Goal: Task Accomplishment & Management: Manage account settings

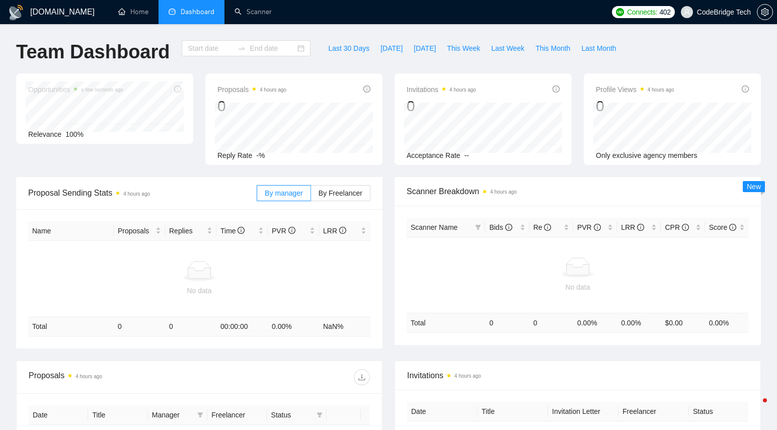
type input "2025-08-25"
type input "2025-09-25"
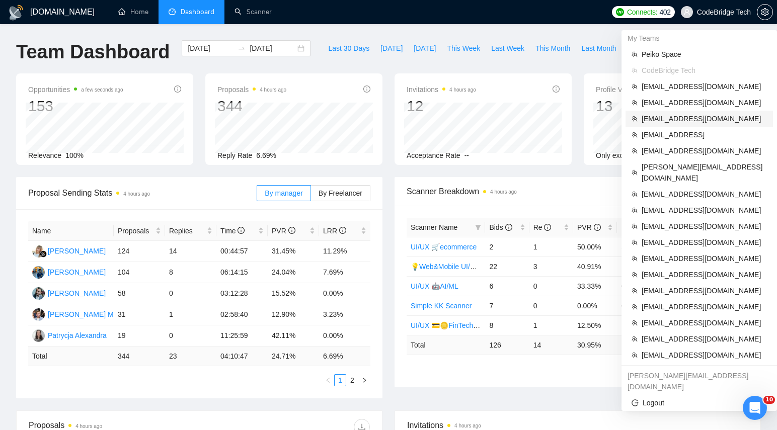
click at [688, 123] on span "[EMAIL_ADDRESS][DOMAIN_NAME]" at bounding box center [704, 118] width 125 height 11
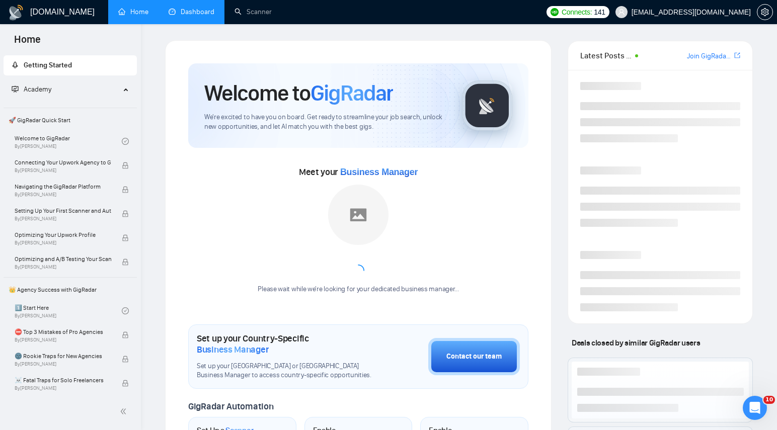
click at [199, 16] on link "Dashboard" at bounding box center [192, 12] width 46 height 9
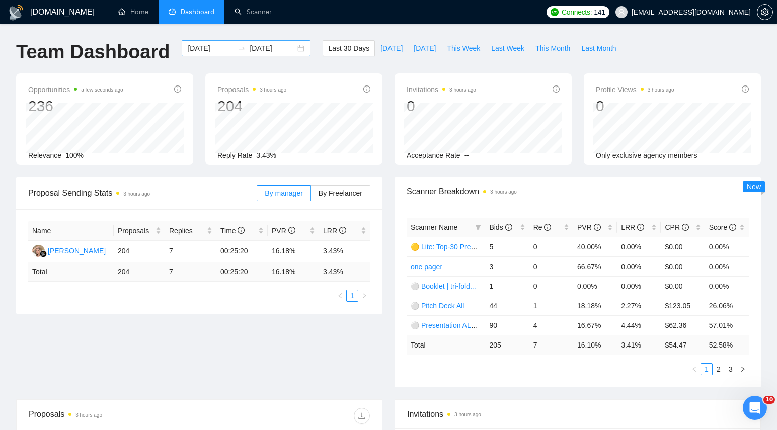
click at [289, 48] on div "[DATE] [DATE]" at bounding box center [246, 48] width 129 height 16
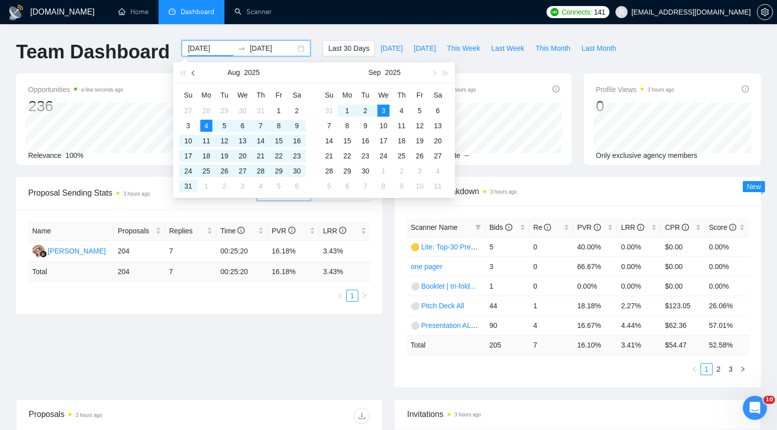
click at [197, 72] on button "button" at bounding box center [193, 72] width 11 height 20
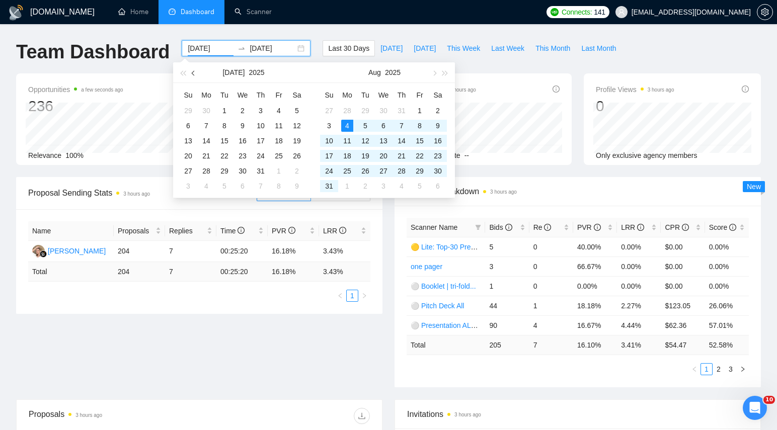
click at [197, 72] on button "button" at bounding box center [193, 72] width 11 height 20
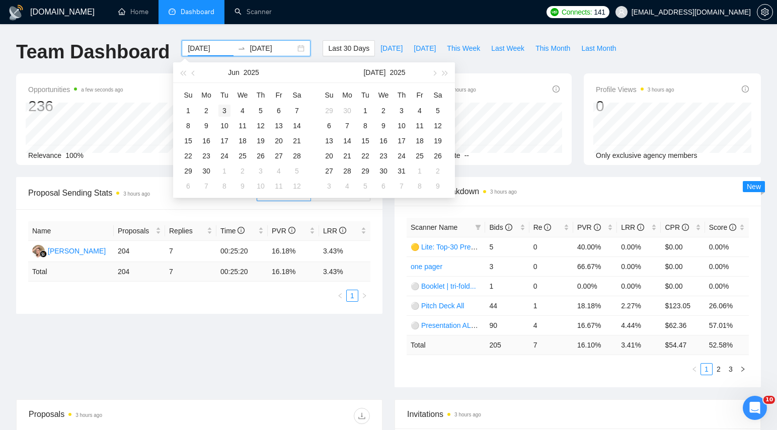
type input "[DATE]"
click at [224, 112] on div "3" at bounding box center [224, 111] width 12 height 12
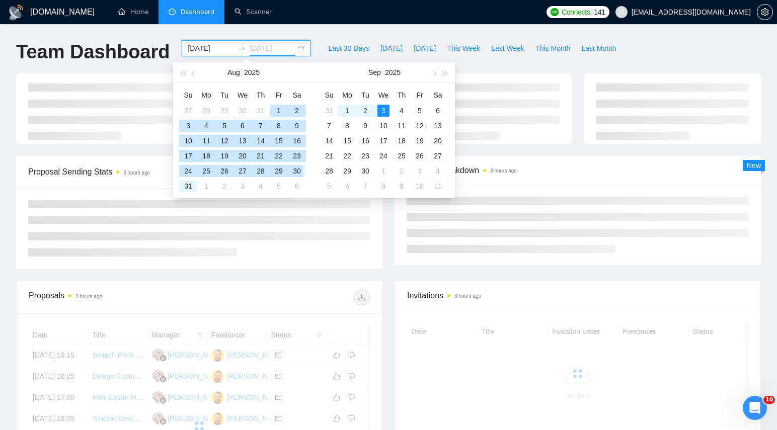
type input "[DATE]"
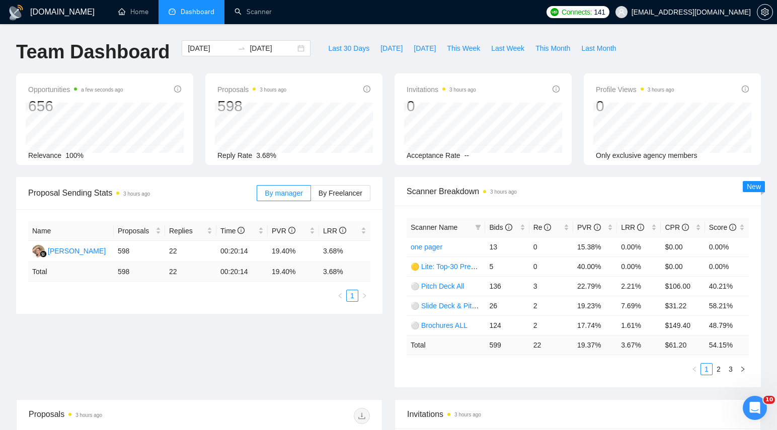
click at [561, 67] on div "Last 30 Days Today Yesterday This Week Last Week This Month Last Month" at bounding box center [472, 56] width 311 height 33
drag, startPoint x: 356, startPoint y: 252, endPoint x: 324, endPoint y: 252, distance: 32.2
click at [324, 252] on td "3.68%" at bounding box center [344, 251] width 51 height 21
copy td "3.68%"
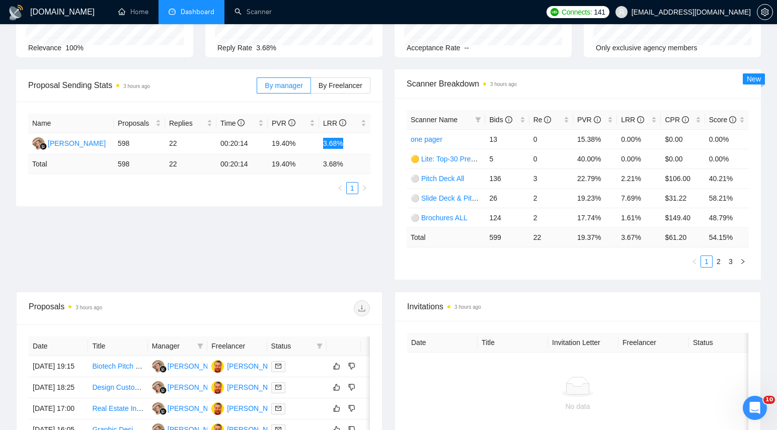
scroll to position [111, 0]
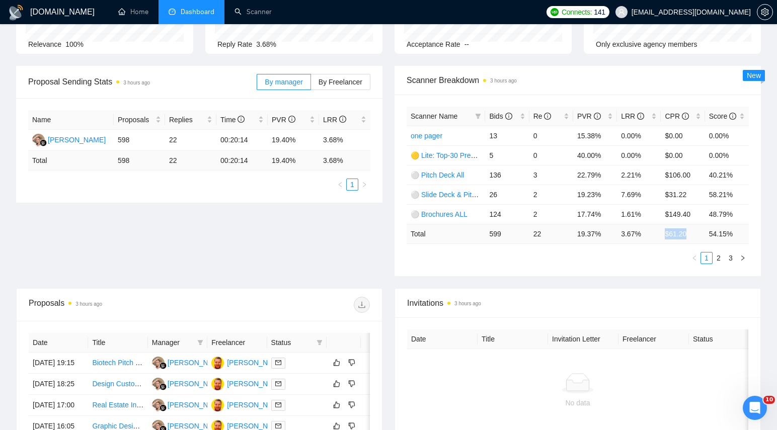
drag, startPoint x: 665, startPoint y: 236, endPoint x: 696, endPoint y: 232, distance: 31.4
click at [696, 232] on td "$ 61.20" at bounding box center [683, 234] width 44 height 20
copy td "$ 61.20"
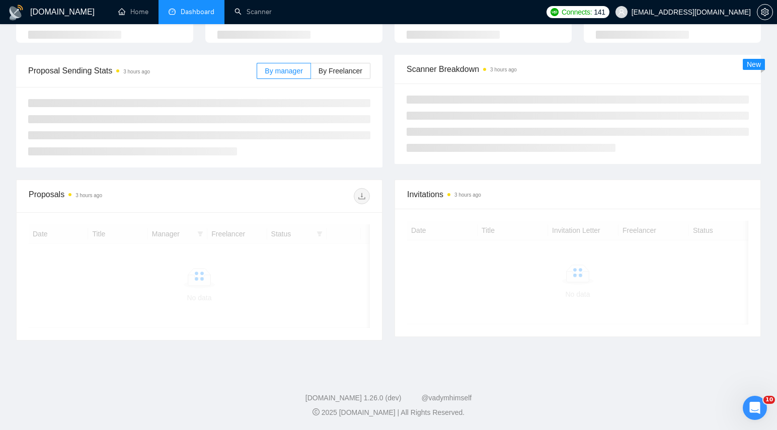
scroll to position [111, 0]
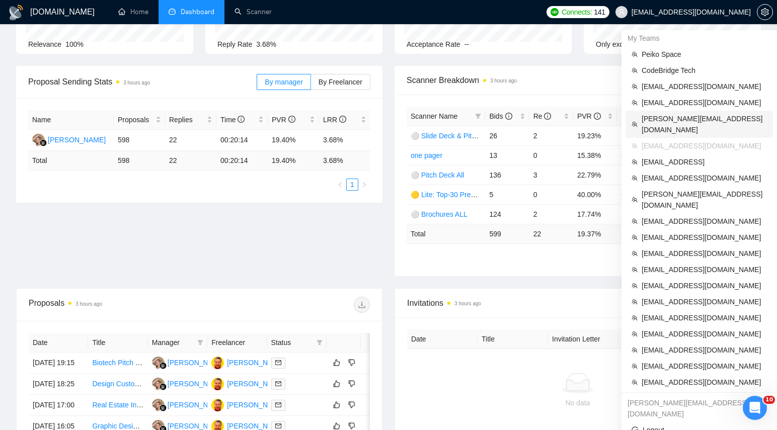
click at [678, 119] on span "[PERSON_NAME][EMAIL_ADDRESS][DOMAIN_NAME]" at bounding box center [704, 124] width 125 height 22
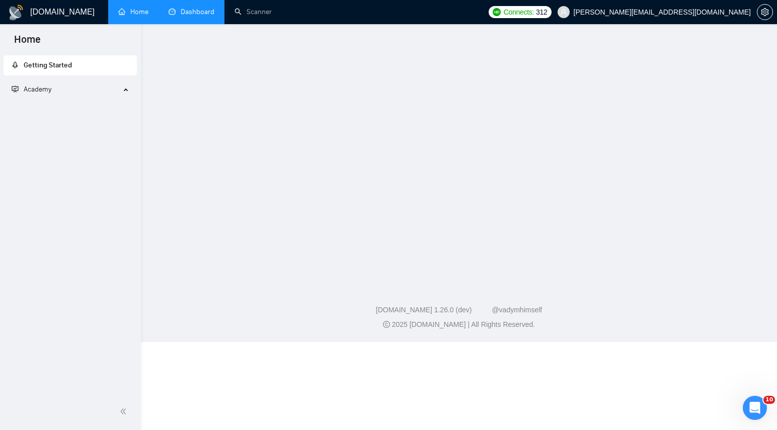
click at [213, 13] on link "Dashboard" at bounding box center [192, 12] width 46 height 9
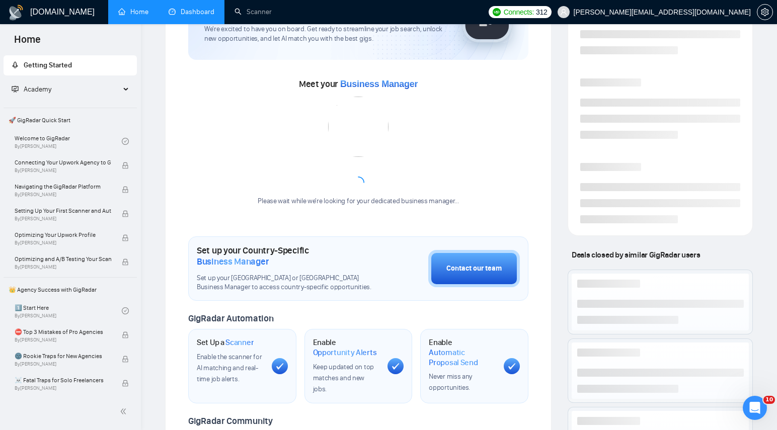
scroll to position [54, 0]
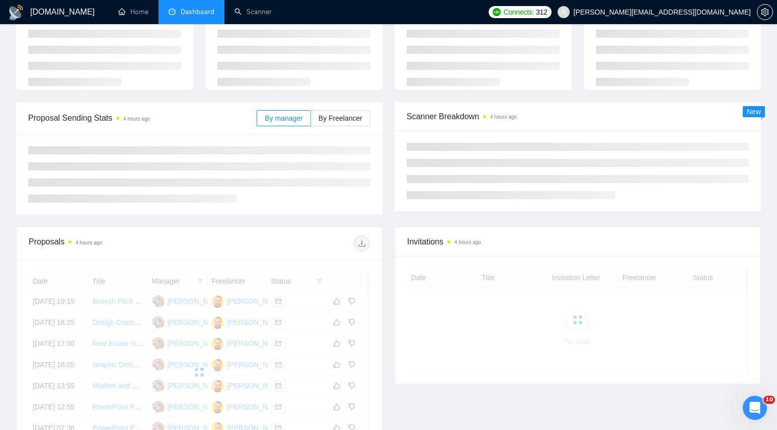
click at [212, 12] on span "Dashboard" at bounding box center [198, 12] width 34 height 9
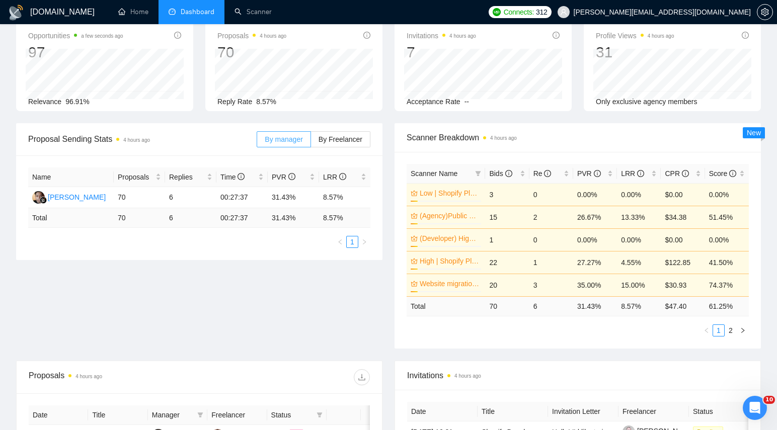
scroll to position [0, 0]
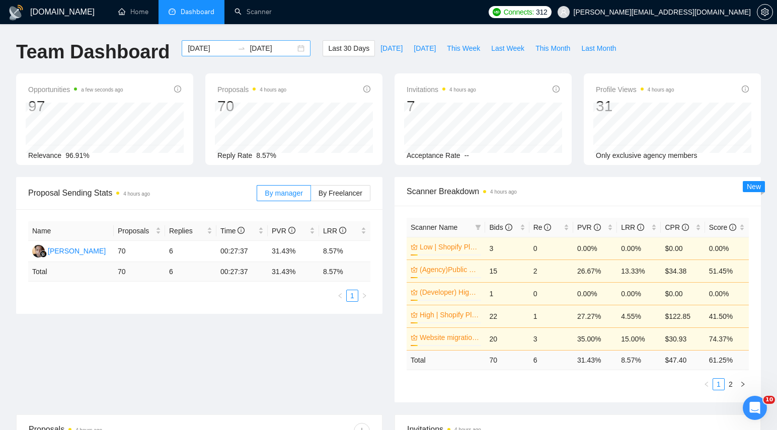
click at [297, 50] on div "[DATE] [DATE]" at bounding box center [246, 48] width 129 height 16
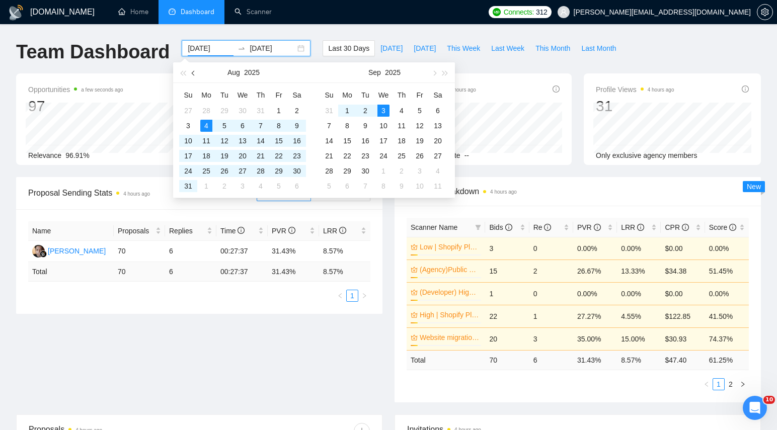
click at [198, 71] on button "button" at bounding box center [193, 72] width 11 height 20
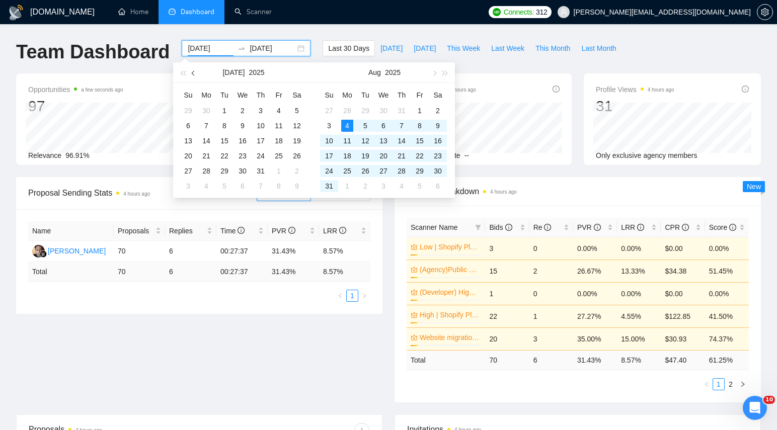
click at [194, 73] on span "button" at bounding box center [194, 72] width 5 height 5
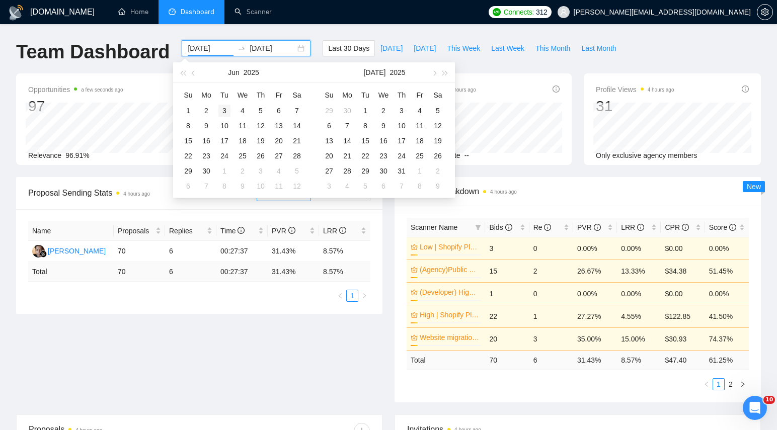
type input "[DATE]"
click at [225, 109] on div "3" at bounding box center [224, 111] width 12 height 12
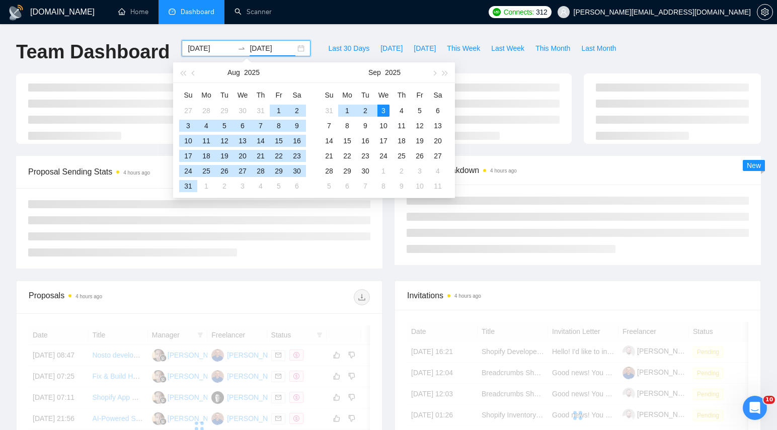
type input "[DATE]"
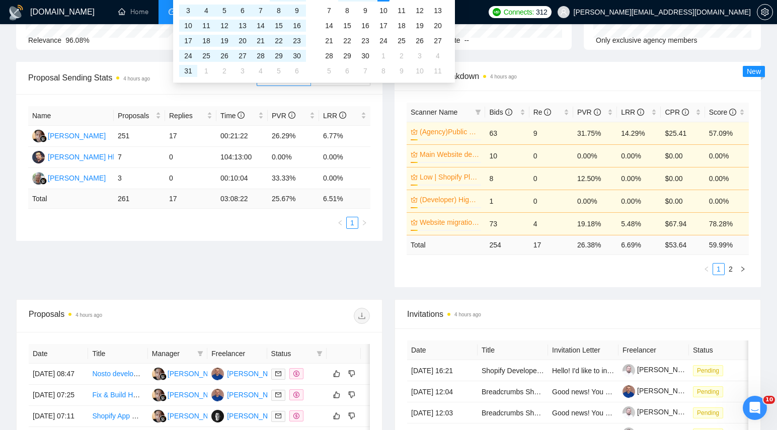
scroll to position [118, 0]
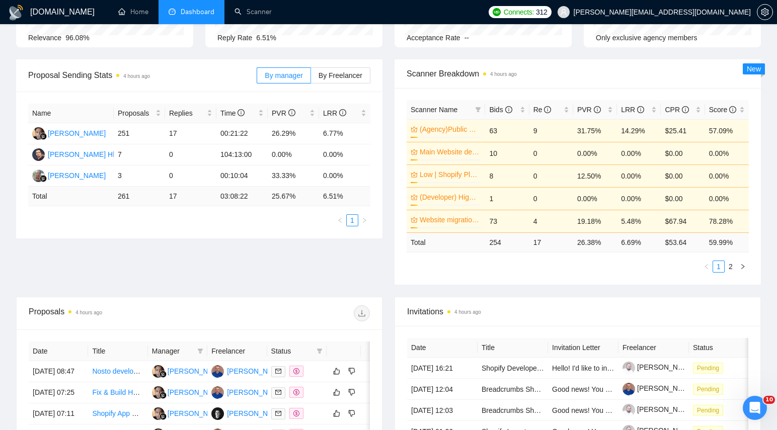
click at [295, 226] on div "Name Proposals Replies Time PVR LRR Muhammad Ahsanun Niam 251 17 00:21:22 26.29…" at bounding box center [199, 165] width 366 height 147
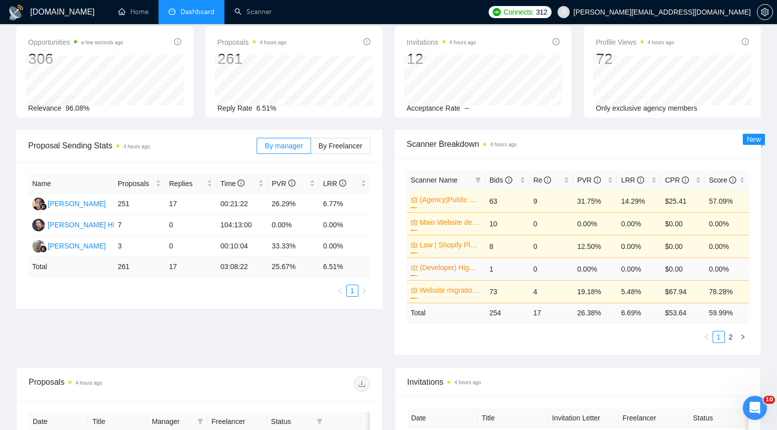
scroll to position [49, 0]
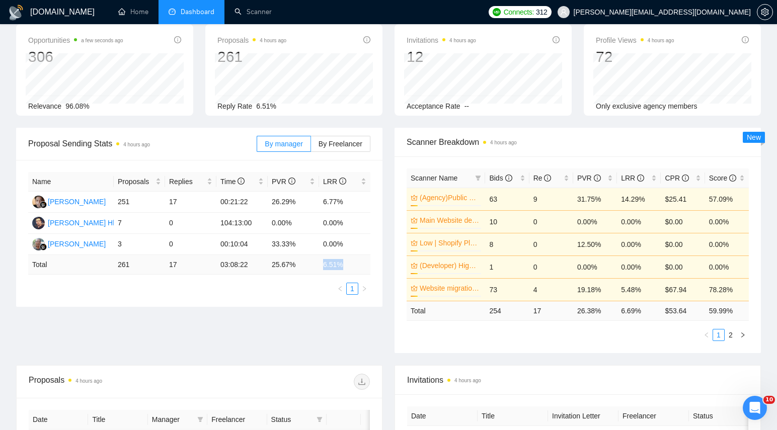
drag, startPoint x: 323, startPoint y: 265, endPoint x: 346, endPoint y: 265, distance: 23.2
click at [346, 265] on td "6.51 %" at bounding box center [344, 265] width 51 height 20
copy td "6.51 %"
drag, startPoint x: 666, startPoint y: 310, endPoint x: 695, endPoint y: 310, distance: 29.2
click at [695, 310] on td "$ 53.64" at bounding box center [683, 311] width 44 height 20
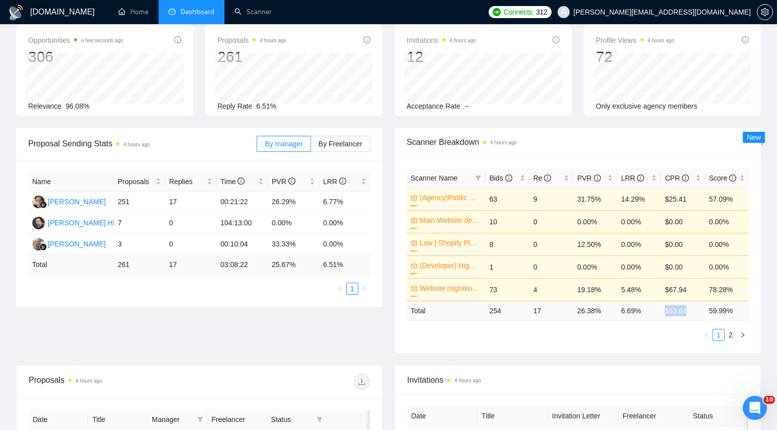
copy td "$ 53.64"
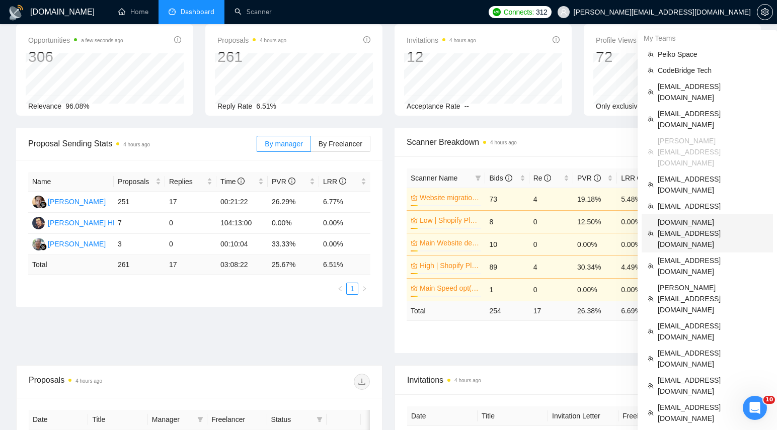
click at [680, 217] on span "[DOMAIN_NAME][EMAIL_ADDRESS][DOMAIN_NAME]" at bounding box center [712, 233] width 109 height 33
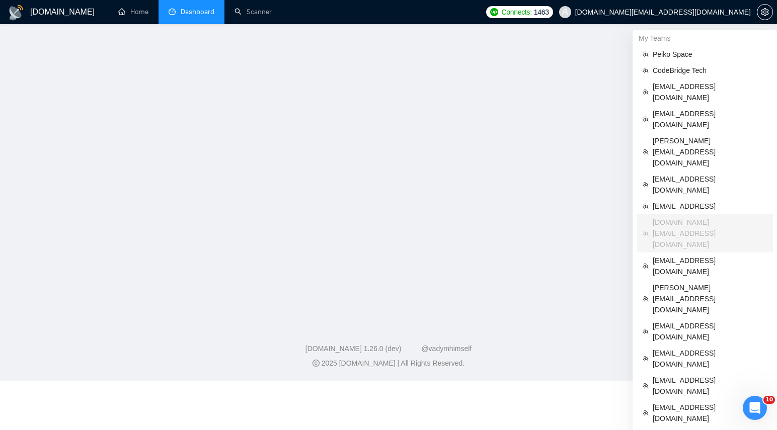
scroll to position [42, 0]
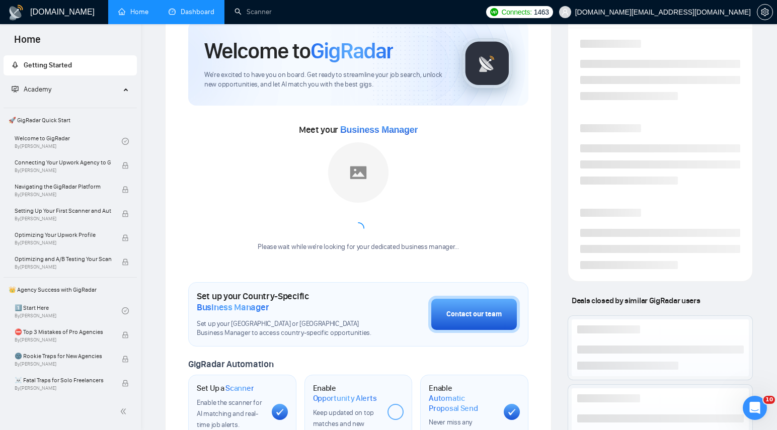
click at [202, 13] on link "Dashboard" at bounding box center [192, 12] width 46 height 9
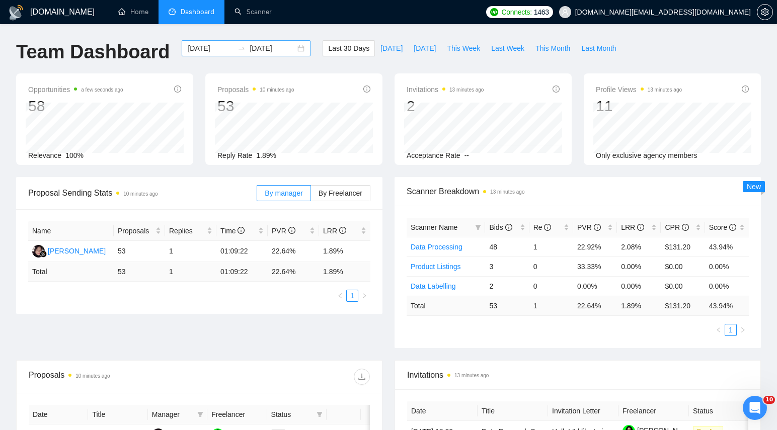
click at [293, 49] on div "[DATE] [DATE]" at bounding box center [246, 48] width 129 height 16
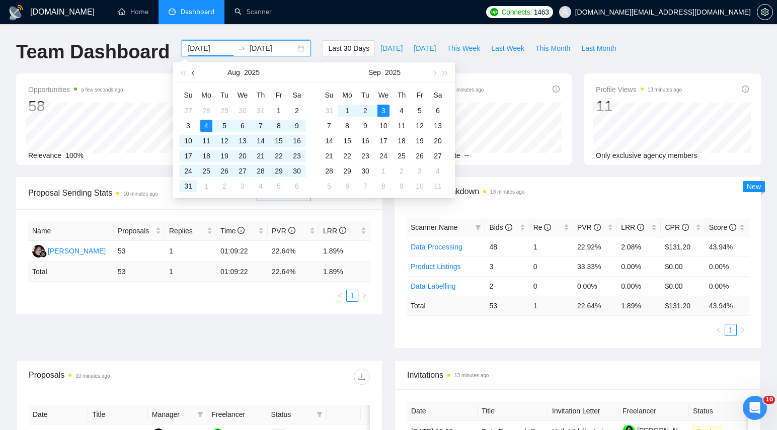
click at [192, 71] on button "button" at bounding box center [193, 72] width 11 height 20
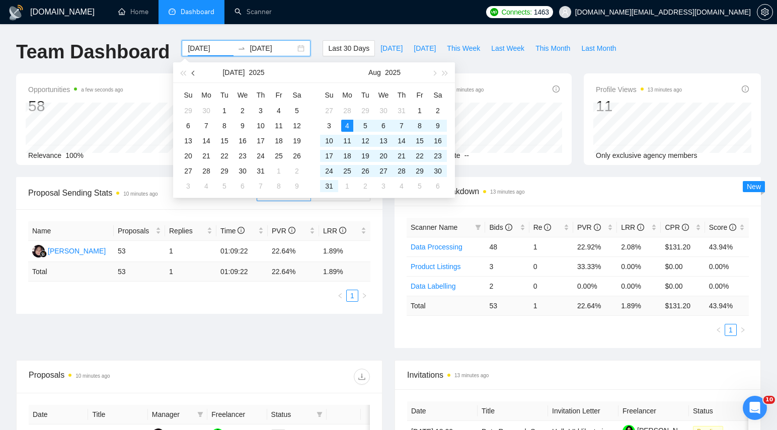
click at [192, 71] on button "button" at bounding box center [193, 72] width 11 height 20
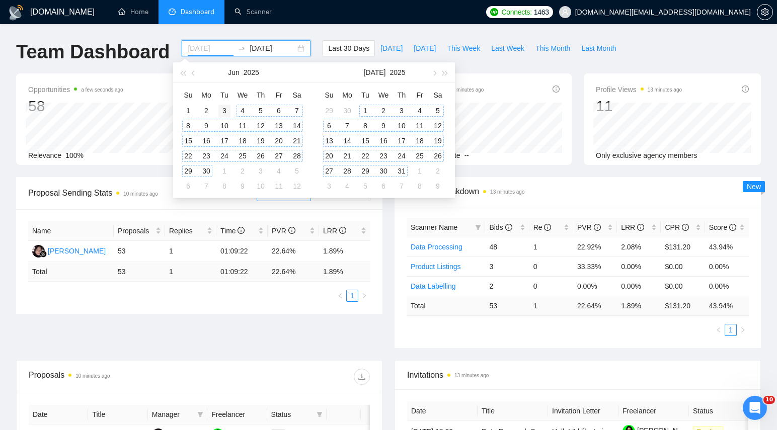
type input "[DATE]"
click at [226, 110] on div "3" at bounding box center [224, 111] width 12 height 12
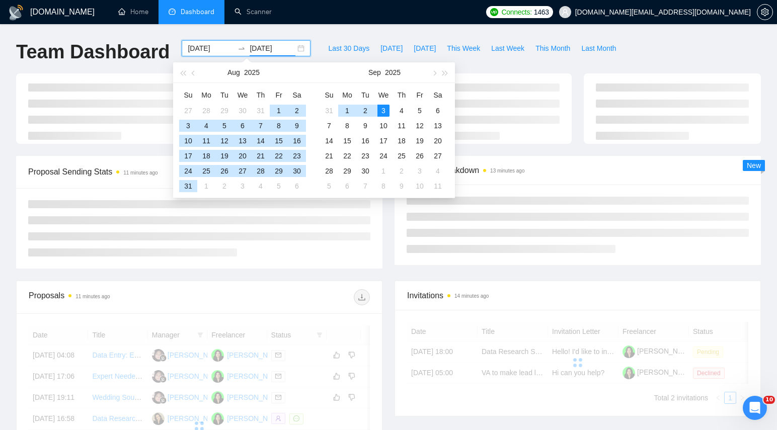
type input "[DATE]"
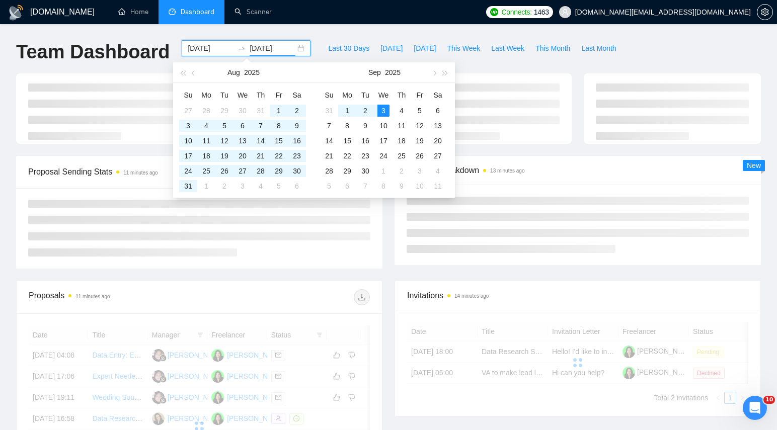
click at [408, 30] on div "GigRadar.io Home Dashboard Scanner Connects: 1463 olga.kokhan.work@gmail.com Te…" at bounding box center [388, 339] width 777 height 679
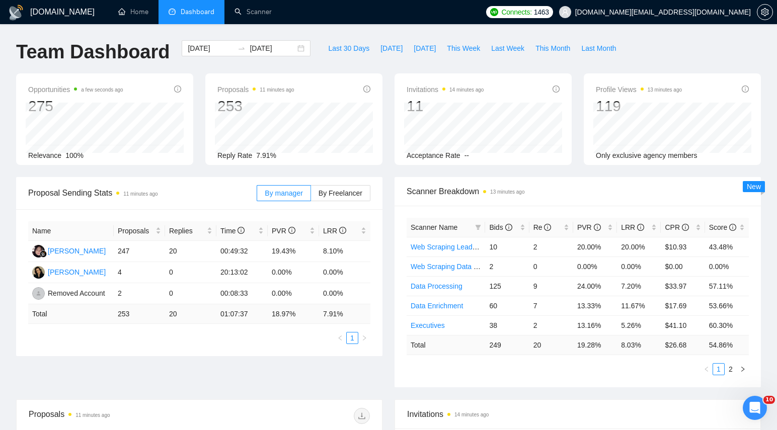
scroll to position [71, 0]
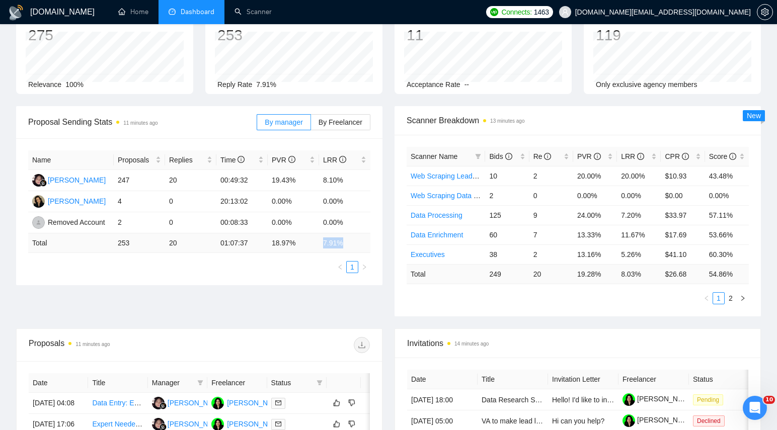
drag, startPoint x: 347, startPoint y: 243, endPoint x: 323, endPoint y: 243, distance: 24.2
click at [323, 243] on td "7.91 %" at bounding box center [344, 243] width 51 height 20
copy td "7.91 %"
drag, startPoint x: 693, startPoint y: 276, endPoint x: 665, endPoint y: 275, distance: 28.7
click at [665, 275] on td "$ 26.68" at bounding box center [683, 274] width 44 height 20
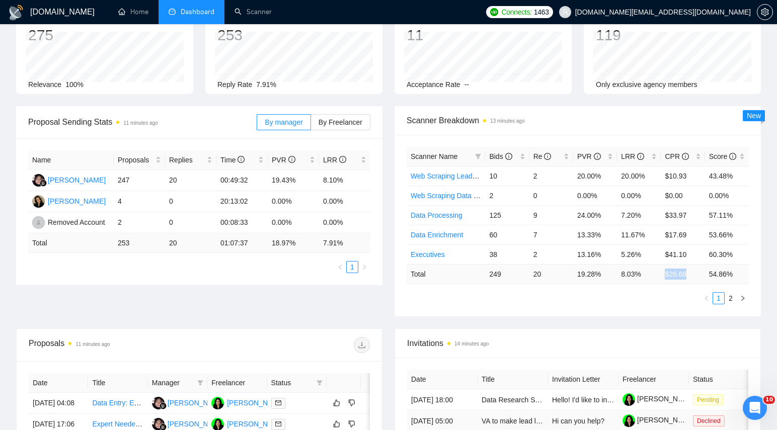
copy td "$ 26.68"
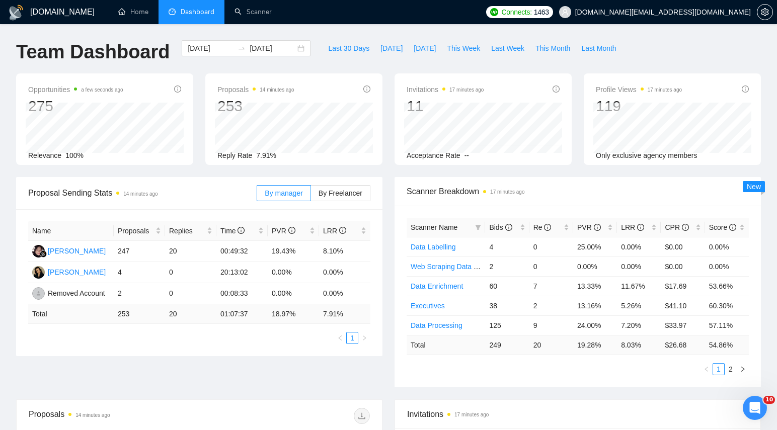
click at [643, 53] on div "Team Dashboard [DATE] [DATE] Last 30 Days [DATE] [DATE] This Week Last Week Thi…" at bounding box center [388, 56] width 757 height 33
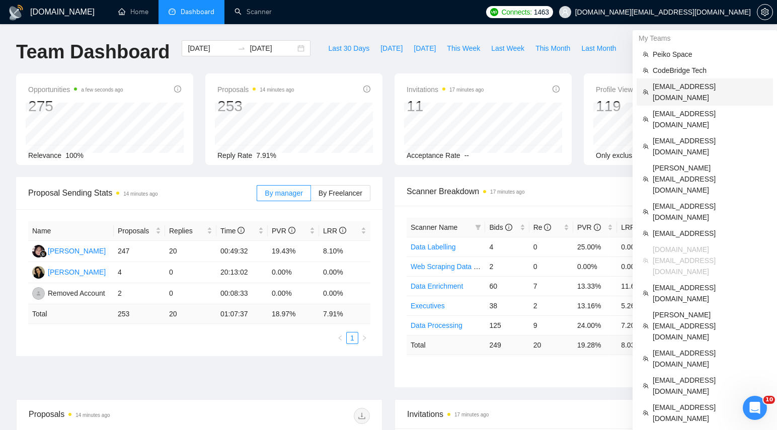
click at [674, 83] on span "[EMAIL_ADDRESS][DOMAIN_NAME]" at bounding box center [710, 92] width 114 height 22
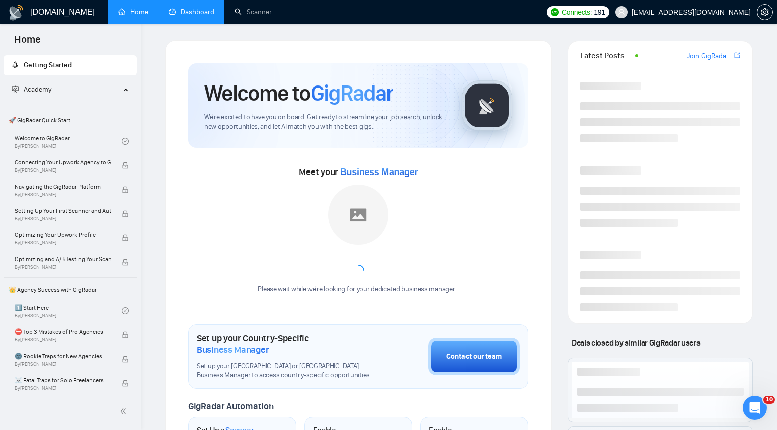
click at [196, 14] on link "Dashboard" at bounding box center [192, 12] width 46 height 9
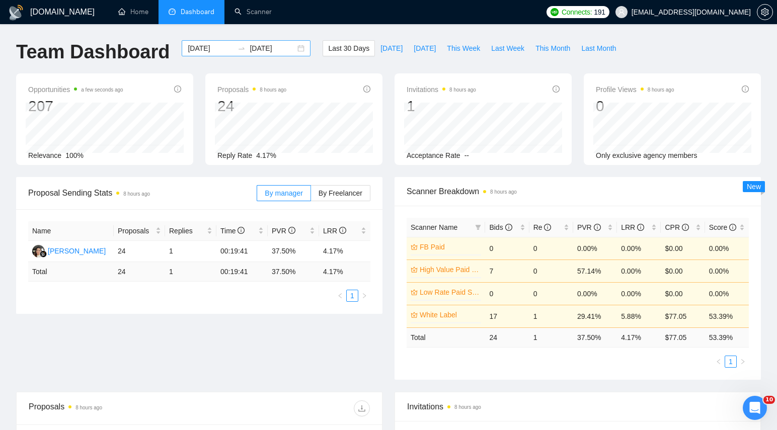
click at [295, 48] on div "[DATE] [DATE]" at bounding box center [246, 48] width 129 height 16
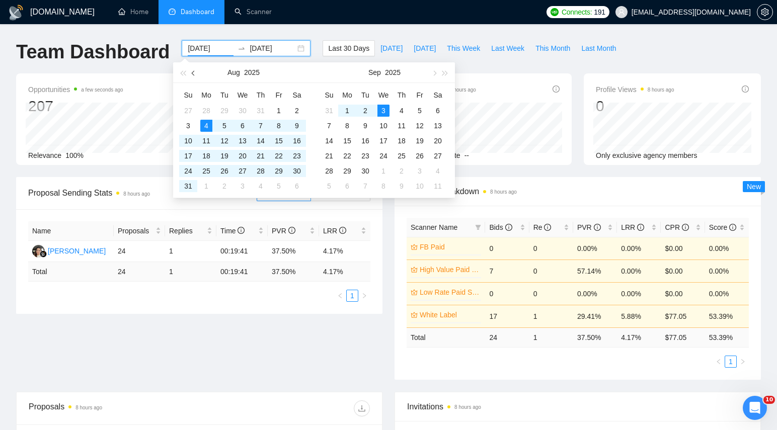
click at [192, 71] on button "button" at bounding box center [193, 72] width 11 height 20
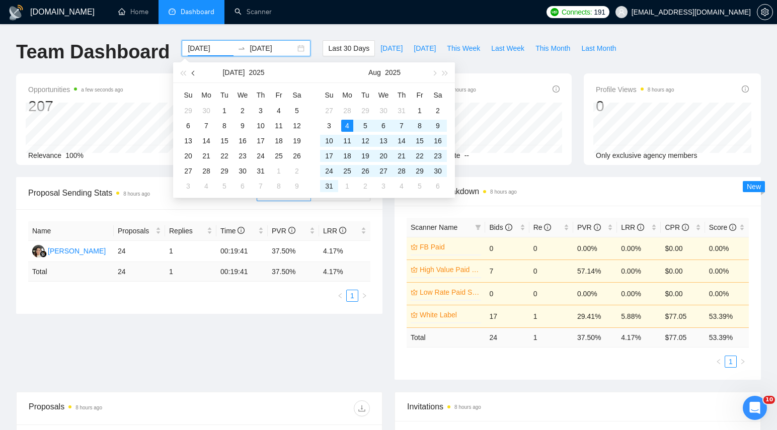
click at [192, 71] on button "button" at bounding box center [193, 72] width 11 height 20
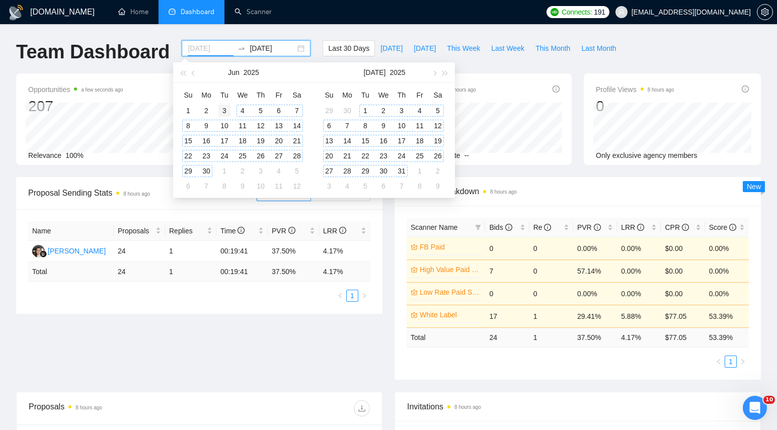
type input "[DATE]"
click at [222, 109] on div "3" at bounding box center [224, 111] width 12 height 12
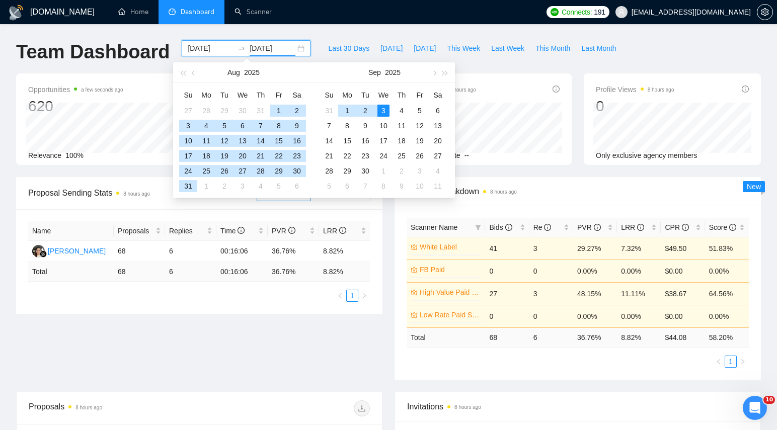
type input "[DATE]"
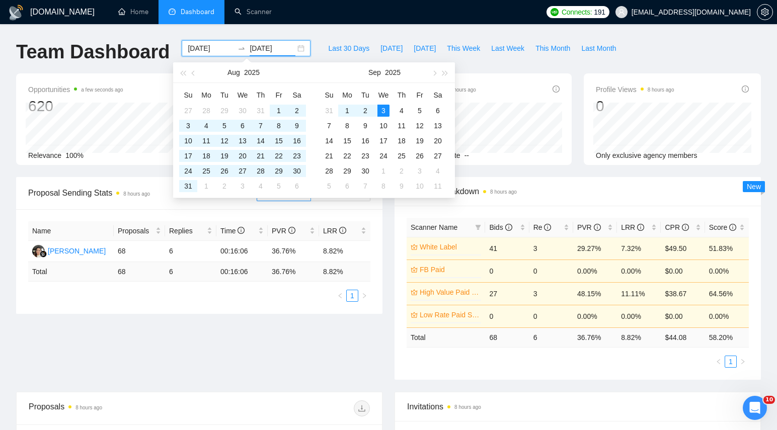
click at [320, 305] on div "Name Proposals Replies Time PVR LRR [PERSON_NAME] 68 6 00:16:06 36.76% 8.82% To…" at bounding box center [199, 261] width 366 height 105
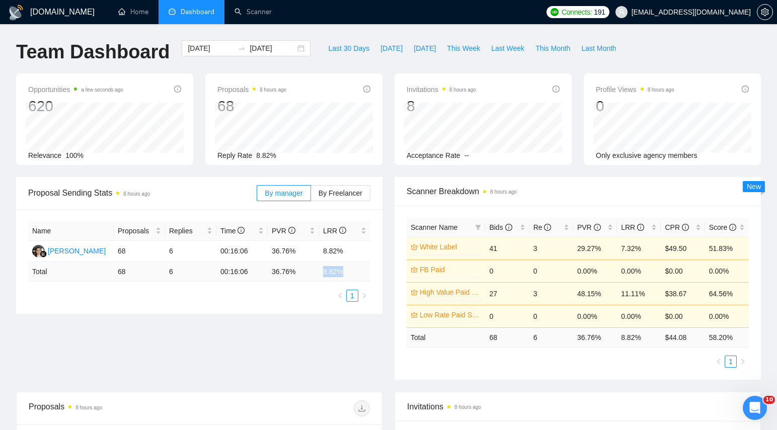
drag, startPoint x: 346, startPoint y: 272, endPoint x: 324, endPoint y: 272, distance: 22.1
click at [324, 272] on td "8.82 %" at bounding box center [344, 272] width 51 height 20
copy td "8.82 %"
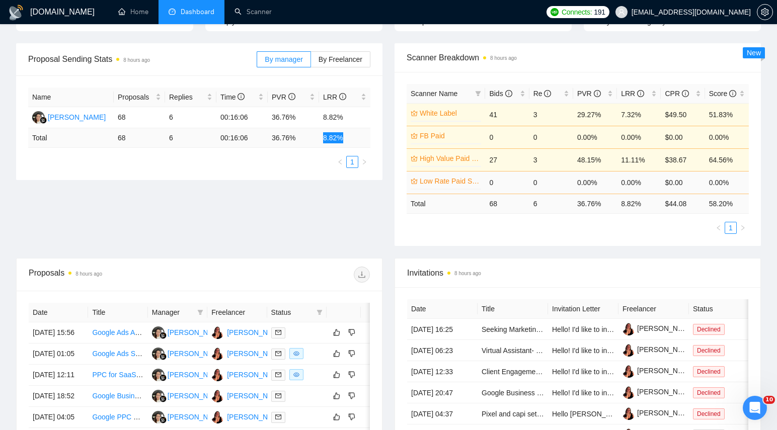
scroll to position [134, 0]
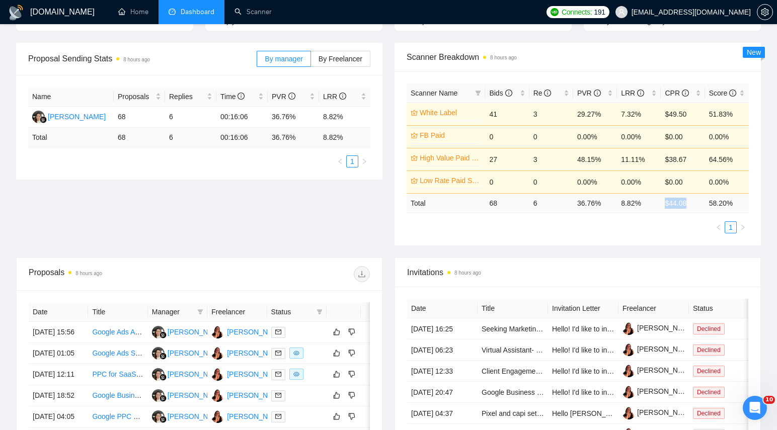
drag, startPoint x: 679, startPoint y: 203, endPoint x: 697, endPoint y: 203, distance: 18.1
click at [697, 203] on td "$ 44.08" at bounding box center [683, 203] width 44 height 20
copy td "$ 44.08"
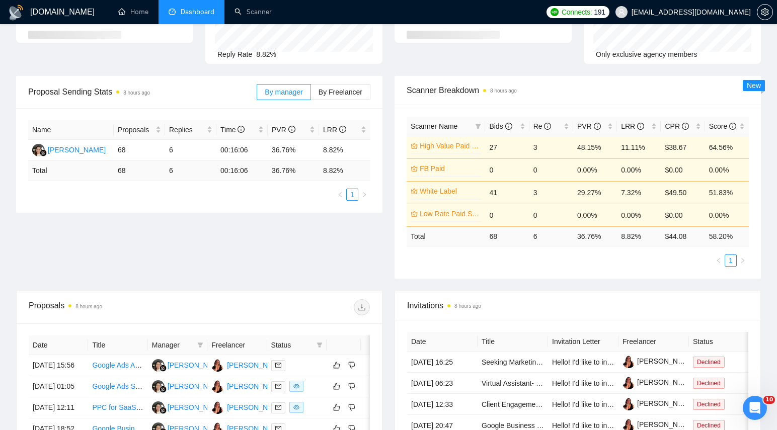
scroll to position [134, 0]
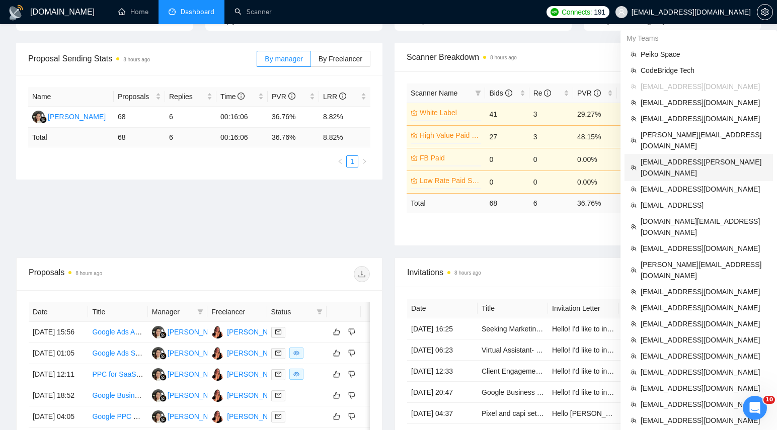
click at [676, 156] on span "[EMAIL_ADDRESS][PERSON_NAME][DOMAIN_NAME]" at bounding box center [704, 167] width 126 height 22
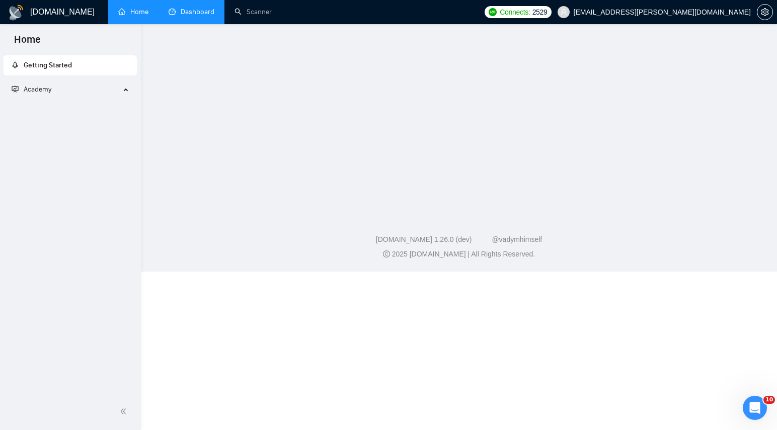
click at [182, 16] on link "Dashboard" at bounding box center [192, 12] width 46 height 9
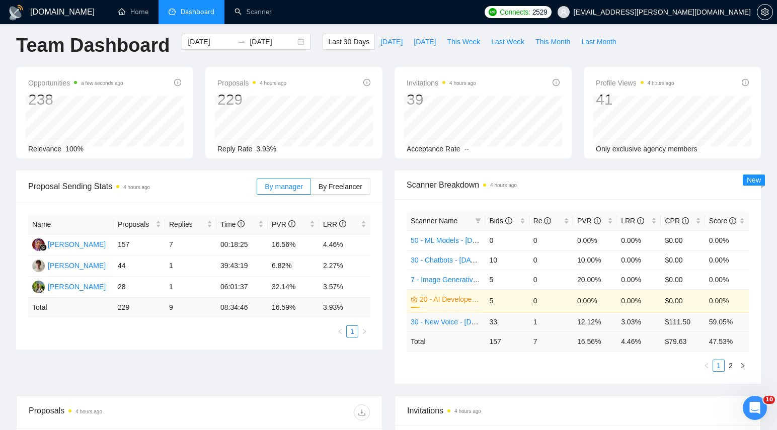
scroll to position [81, 0]
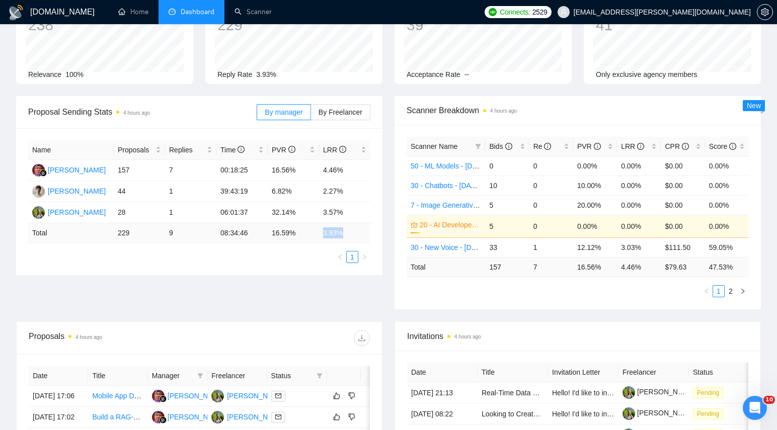
drag, startPoint x: 324, startPoint y: 233, endPoint x: 351, endPoint y: 233, distance: 26.7
click at [351, 233] on td "3.93 %" at bounding box center [344, 233] width 51 height 20
copy td "3.93 %"
drag, startPoint x: 662, startPoint y: 267, endPoint x: 692, endPoint y: 268, distance: 30.7
click at [692, 268] on td "$ 79.63" at bounding box center [683, 267] width 44 height 20
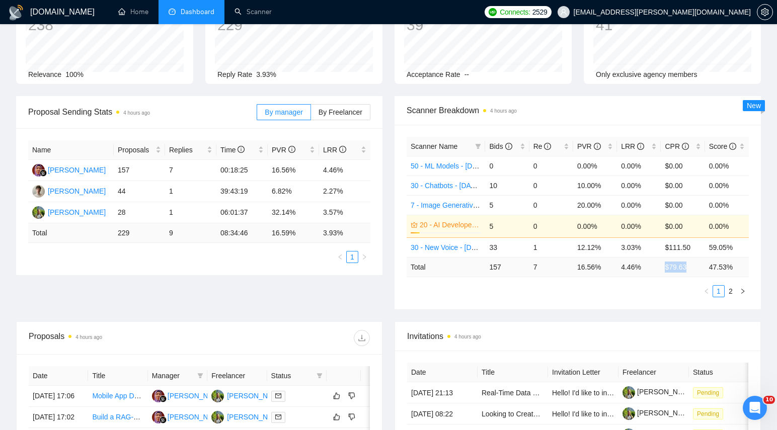
copy td "$ 79.63"
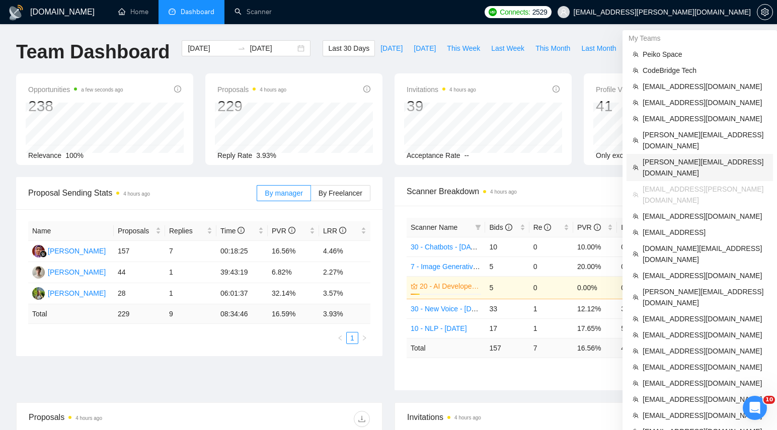
click at [667, 156] on span "[PERSON_NAME][EMAIL_ADDRESS][DOMAIN_NAME]" at bounding box center [705, 167] width 124 height 22
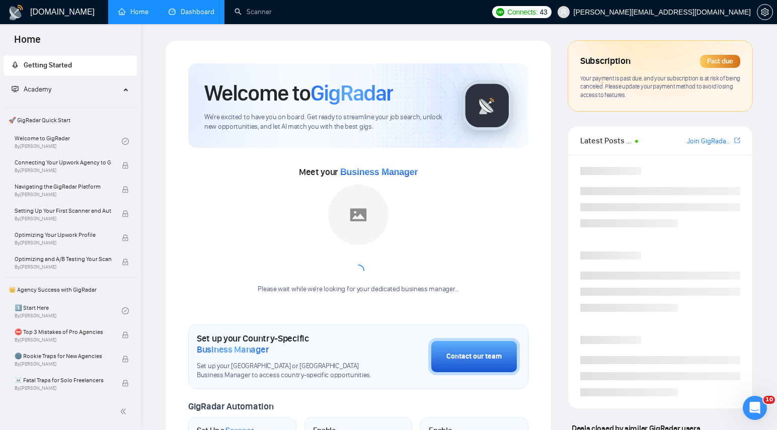
click at [172, 9] on link "Dashboard" at bounding box center [192, 12] width 46 height 9
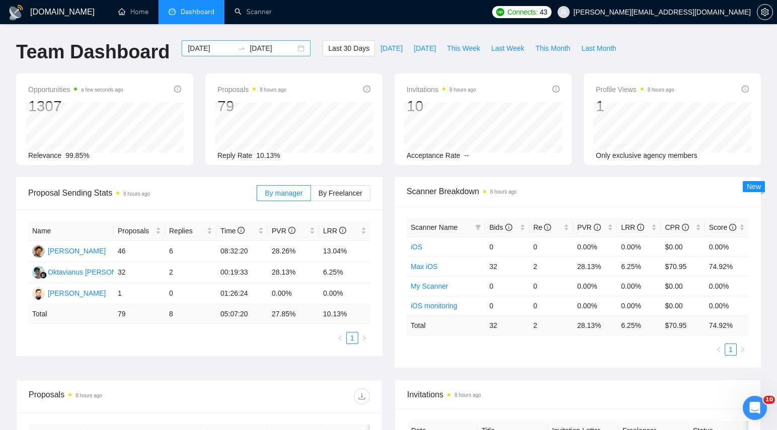
click at [296, 50] on div "2025-08-04 2025-09-03" at bounding box center [246, 48] width 129 height 16
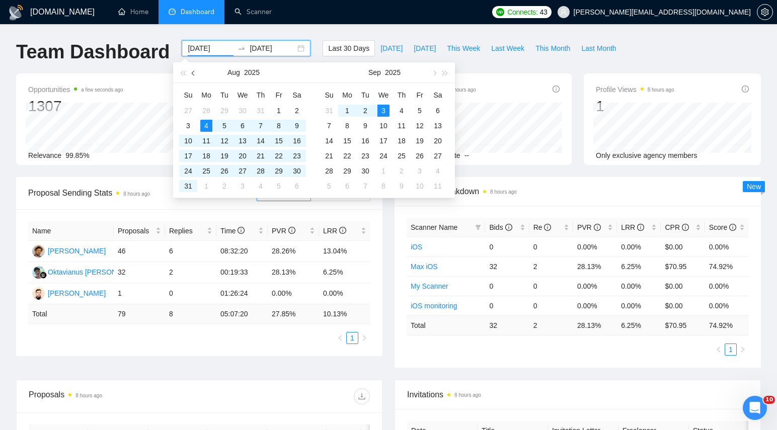
click at [193, 73] on span "button" at bounding box center [194, 72] width 5 height 5
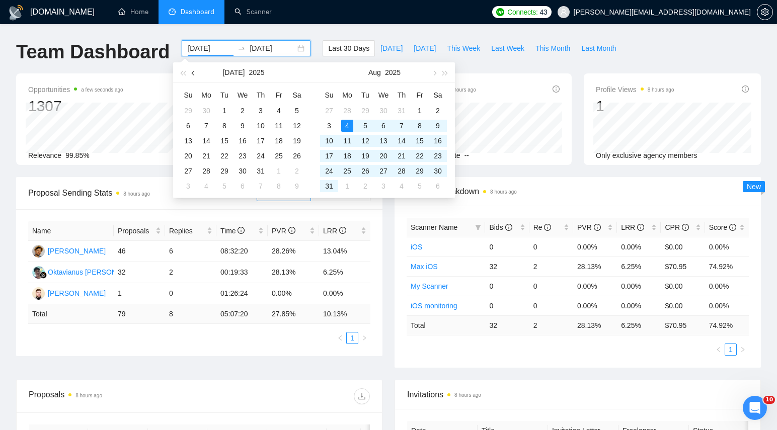
click at [193, 73] on span "button" at bounding box center [194, 72] width 5 height 5
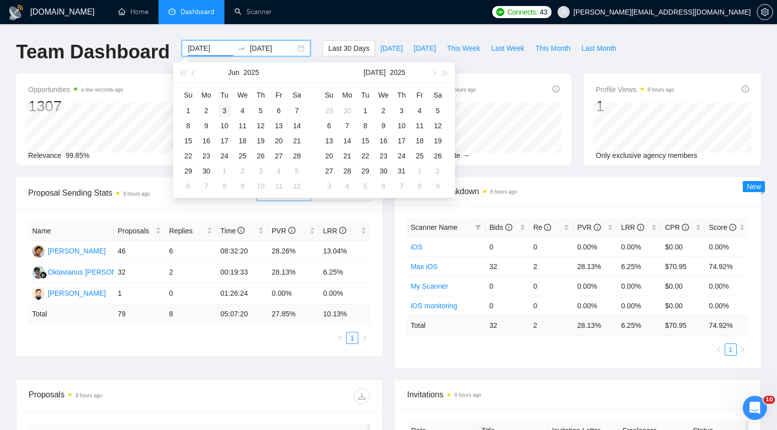
type input "[DATE]"
click at [221, 109] on div "3" at bounding box center [224, 111] width 12 height 12
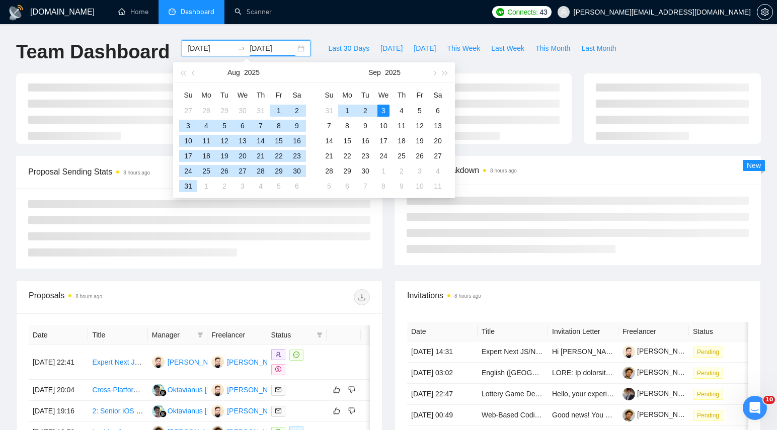
type input "[DATE]"
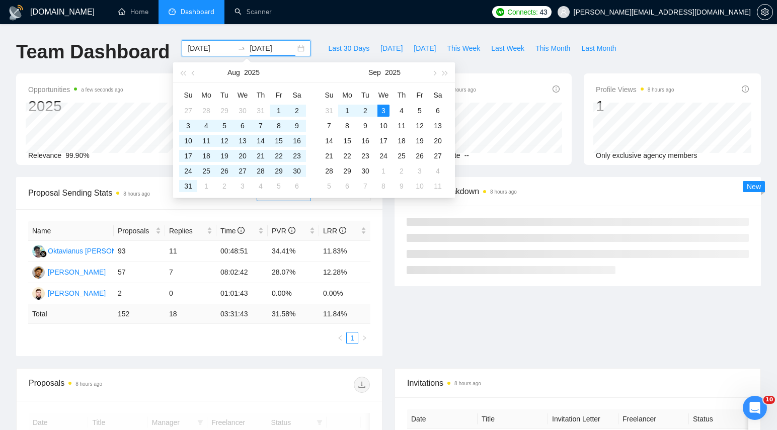
click at [532, 72] on div "Last 30 Days Today Yesterday This Week Last Week This Month Last Month" at bounding box center [472, 56] width 311 height 33
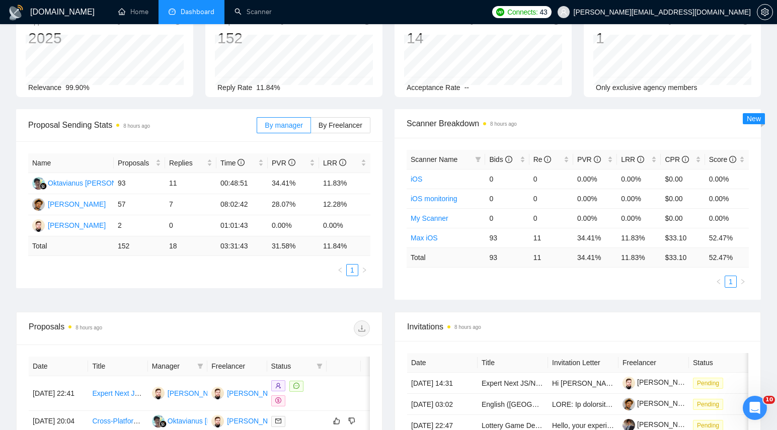
scroll to position [73, 0]
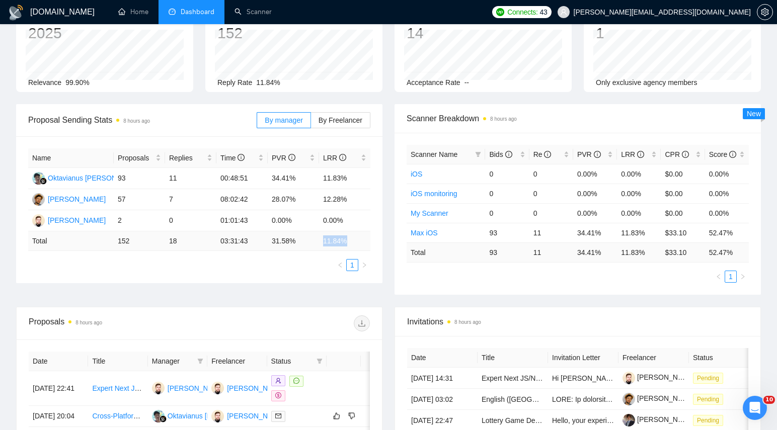
drag, startPoint x: 322, startPoint y: 242, endPoint x: 351, endPoint y: 241, distance: 29.2
click at [351, 241] on td "11.84 %" at bounding box center [344, 241] width 51 height 20
copy td "11.84 %"
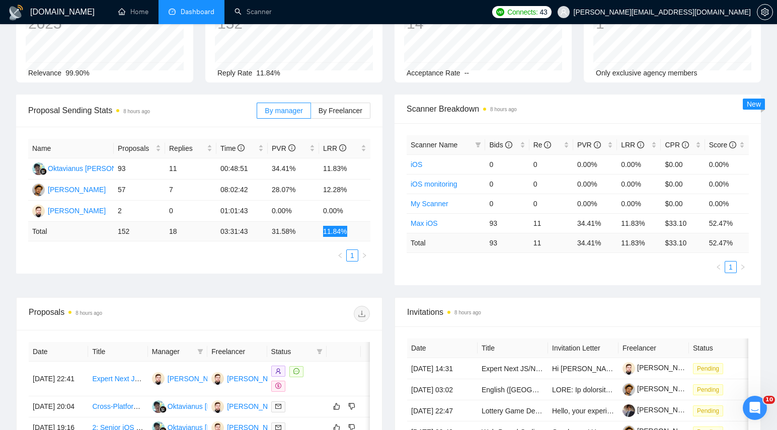
scroll to position [96, 0]
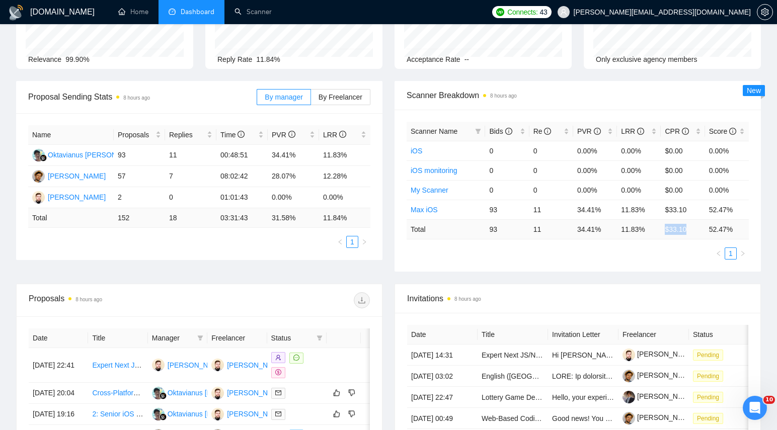
drag, startPoint x: 665, startPoint y: 230, endPoint x: 690, endPoint y: 230, distance: 25.7
click at [690, 230] on td "$ 33.10" at bounding box center [683, 229] width 44 height 20
copy td "$ 33.10"
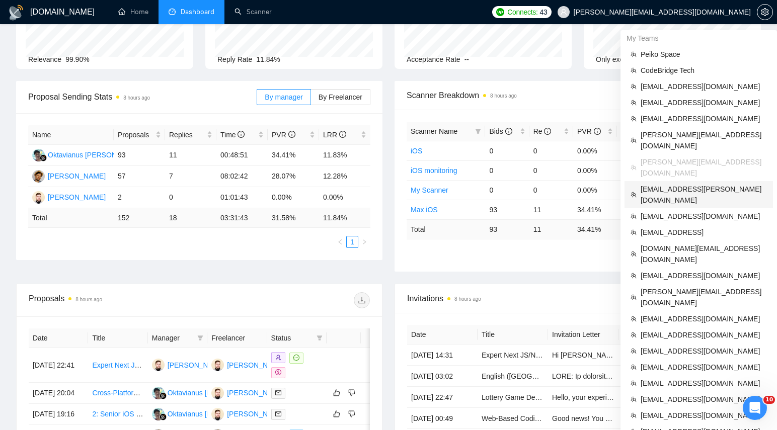
click at [676, 181] on li "[EMAIL_ADDRESS][PERSON_NAME][DOMAIN_NAME]" at bounding box center [698, 194] width 148 height 27
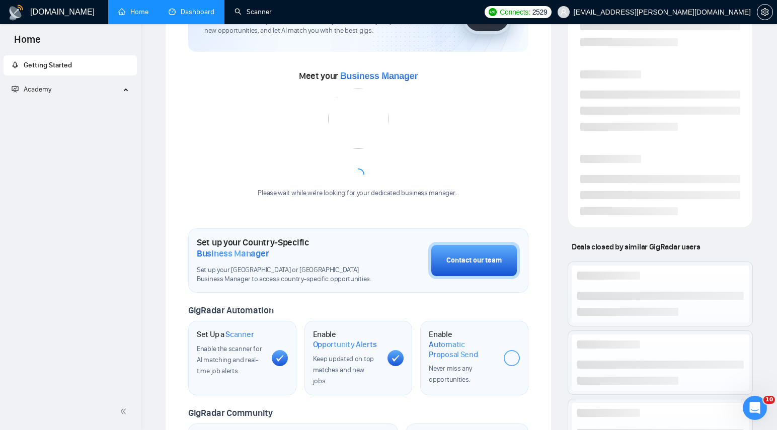
scroll to position [237, 0]
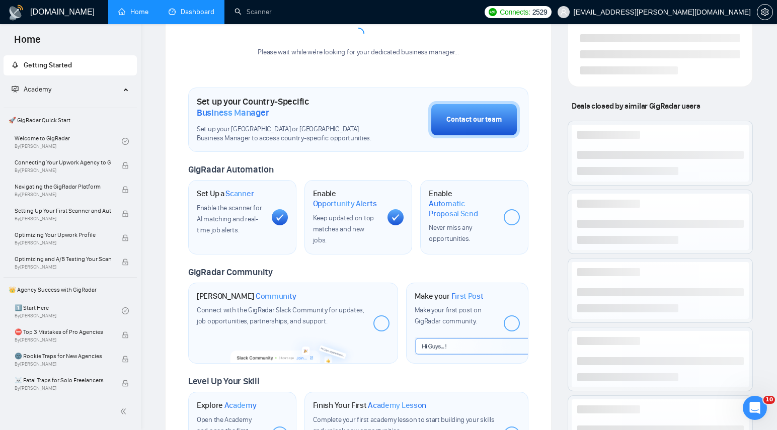
click at [212, 11] on link "Dashboard" at bounding box center [192, 12] width 46 height 9
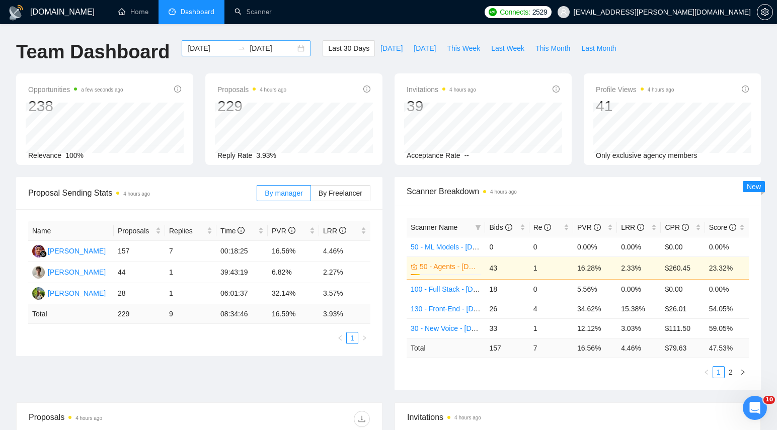
click at [293, 43] on div "2025-08-04 2025-09-03" at bounding box center [246, 48] width 129 height 16
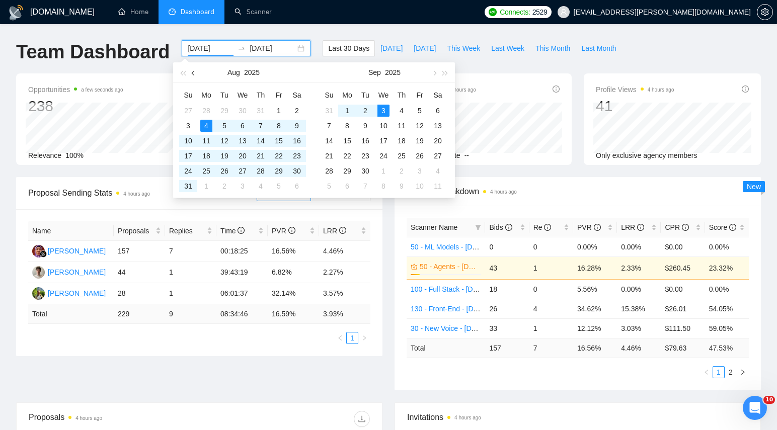
click at [191, 74] on button "button" at bounding box center [193, 72] width 11 height 20
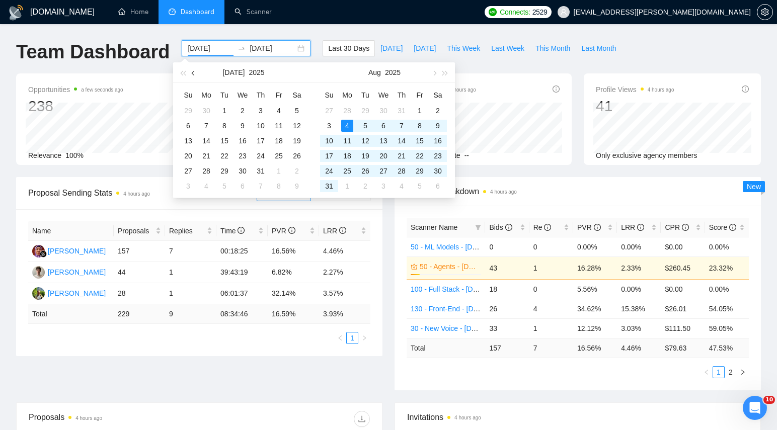
click at [191, 74] on button "button" at bounding box center [193, 72] width 11 height 20
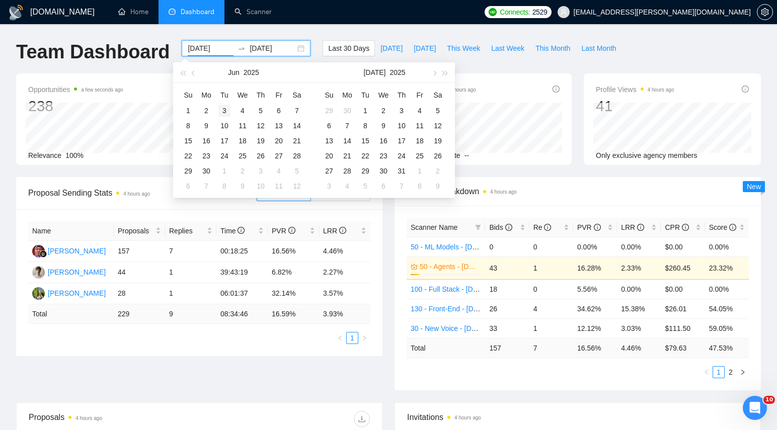
type input "[DATE]"
click at [223, 110] on div "3" at bounding box center [224, 111] width 12 height 12
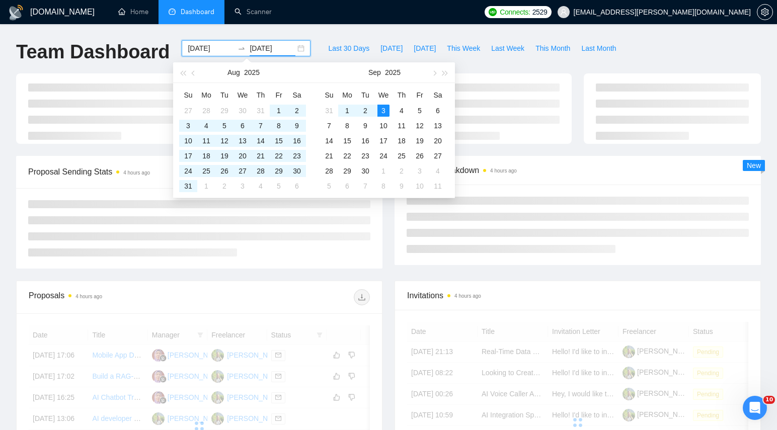
click at [461, 29] on div "GigRadar.io Home Dashboard Scanner Connects: 2529 mykhailo.kushnir@destilabs.co…" at bounding box center [388, 339] width 777 height 679
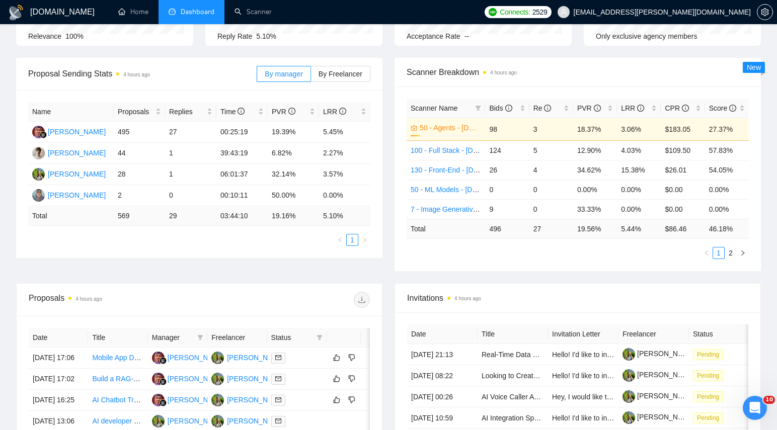
scroll to position [132, 0]
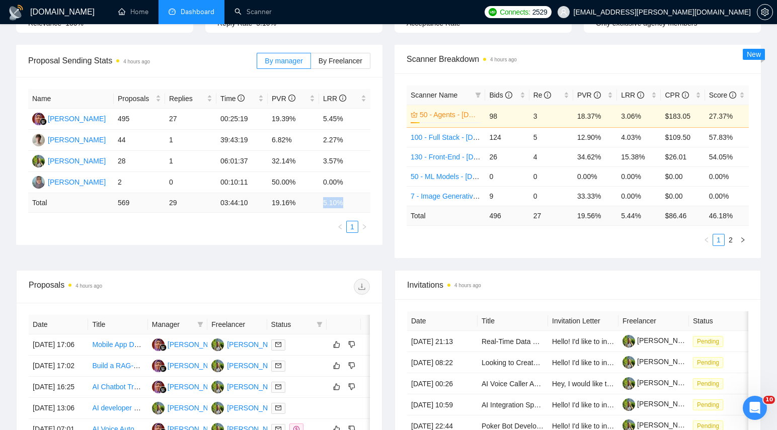
drag, startPoint x: 349, startPoint y: 206, endPoint x: 323, endPoint y: 206, distance: 26.2
click at [323, 206] on td "5.10 %" at bounding box center [344, 203] width 51 height 20
copy td "5.10 %"
drag, startPoint x: 693, startPoint y: 215, endPoint x: 665, endPoint y: 215, distance: 28.2
click at [665, 215] on td "$ 86.46" at bounding box center [683, 216] width 44 height 20
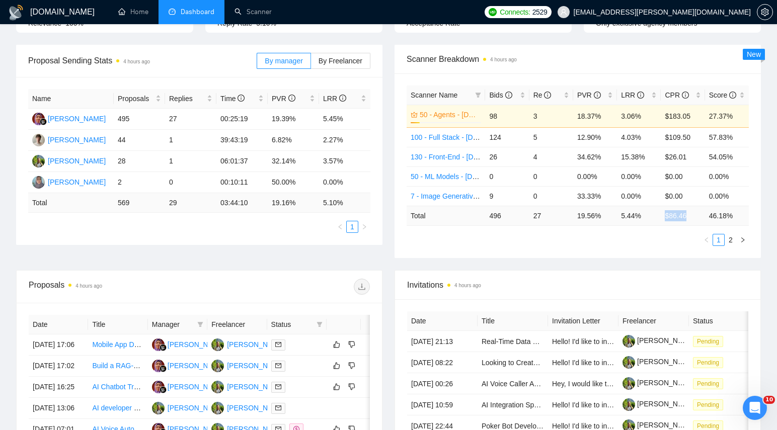
copy td "$ 86.46"
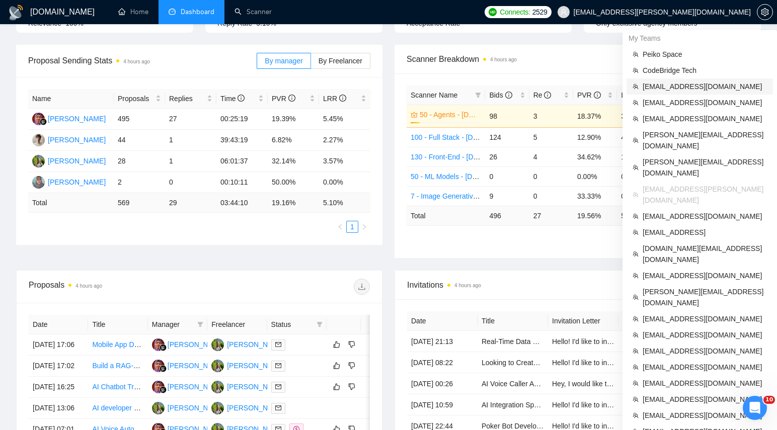
click at [661, 86] on span "[EMAIL_ADDRESS][DOMAIN_NAME]" at bounding box center [705, 86] width 124 height 11
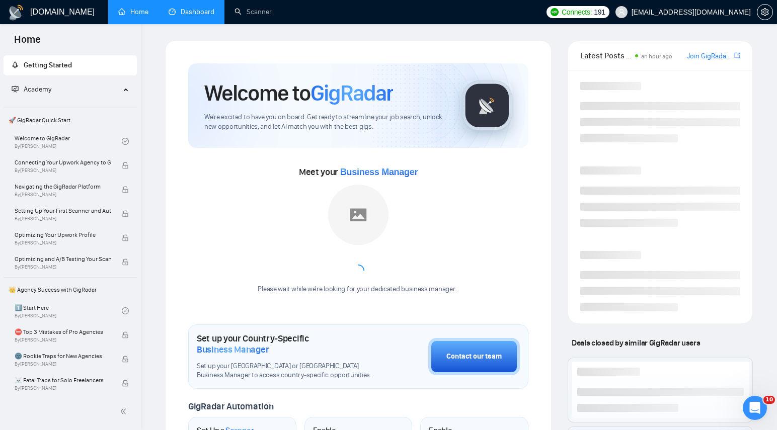
click at [210, 12] on link "Dashboard" at bounding box center [192, 12] width 46 height 9
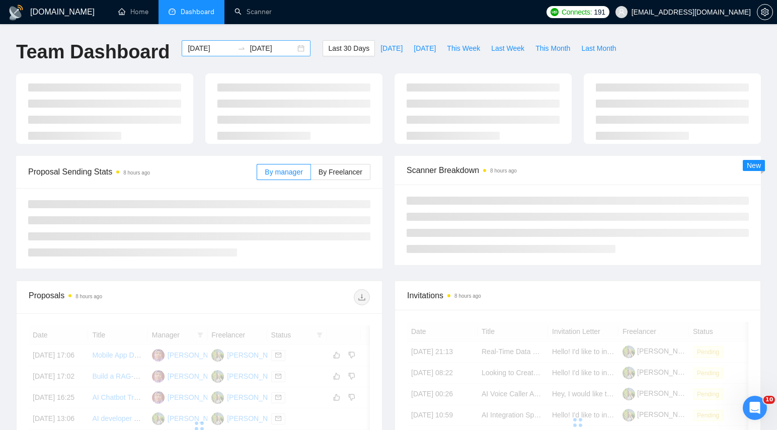
click at [297, 49] on div "2025-08-04 2025-09-03" at bounding box center [246, 48] width 129 height 16
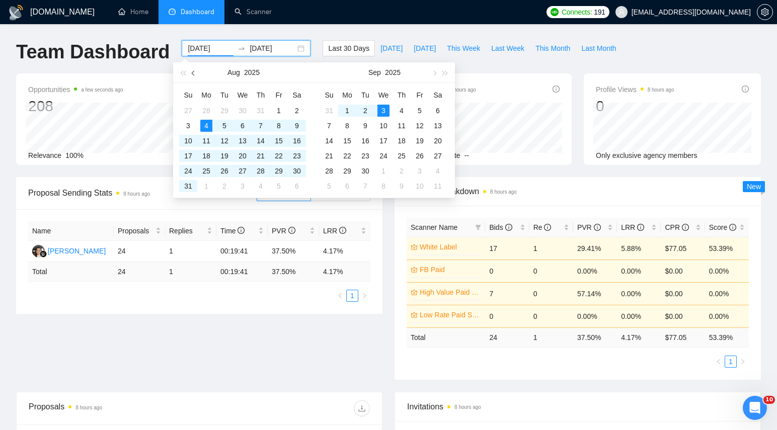
click at [196, 73] on button "button" at bounding box center [193, 72] width 11 height 20
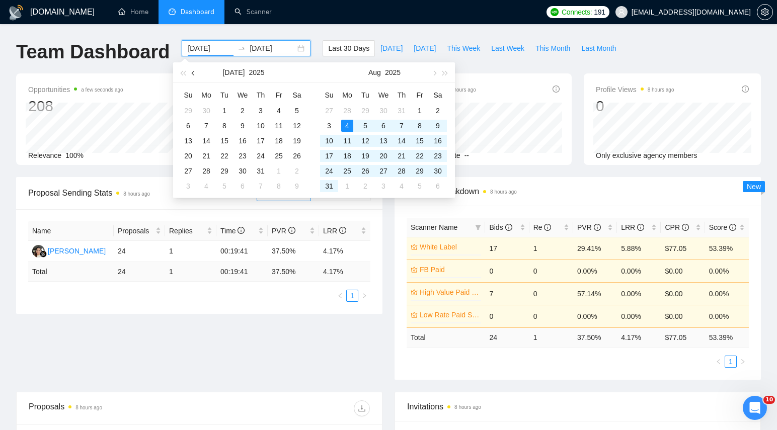
click at [196, 73] on button "button" at bounding box center [193, 72] width 11 height 20
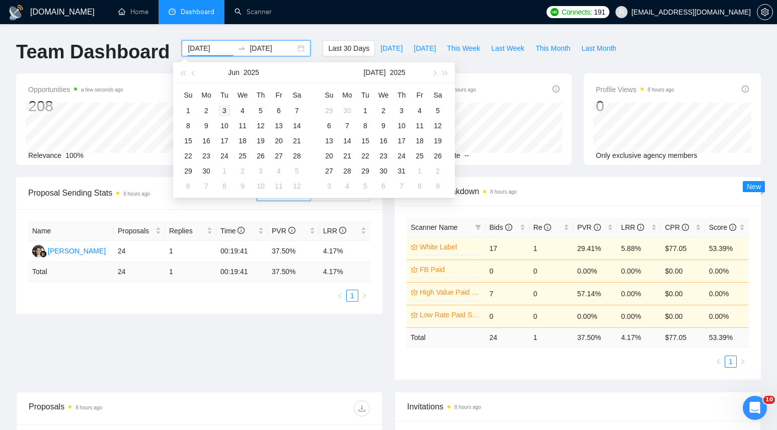
type input "[DATE]"
click at [223, 111] on div "3" at bounding box center [224, 111] width 12 height 12
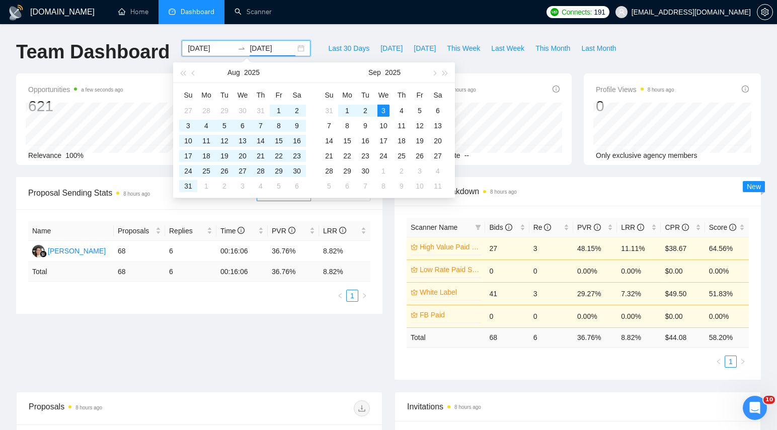
click at [388, 26] on div "GigRadar.io Home Dashboard Scanner Connects: 191 jen@thedigitalhawks.com Team D…" at bounding box center [388, 395] width 777 height 790
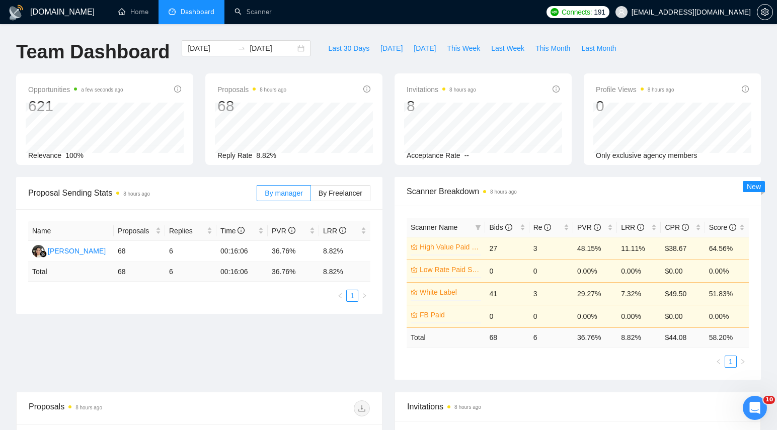
click at [700, 43] on div "Team Dashboard 2025-06-03 2025-09-03 Last 30 Days Today Yesterday This Week Las…" at bounding box center [388, 56] width 757 height 33
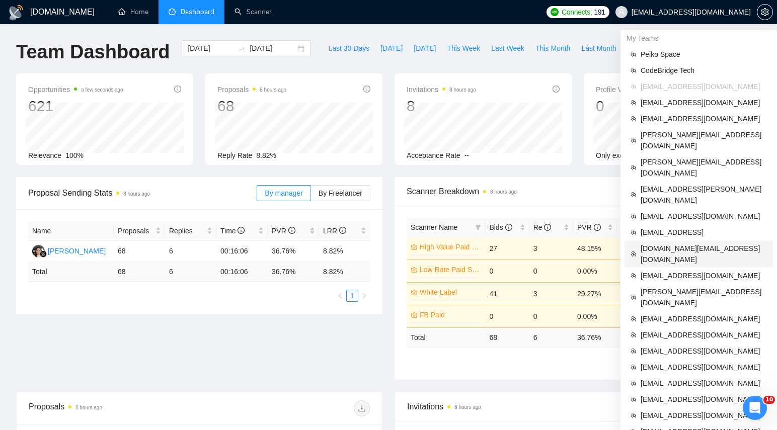
click at [672, 243] on span "[DOMAIN_NAME][EMAIL_ADDRESS][DOMAIN_NAME]" at bounding box center [704, 254] width 126 height 22
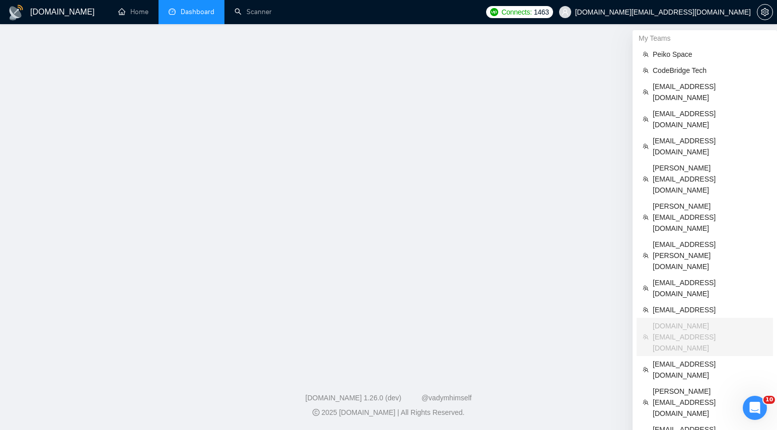
click at [207, 16] on link "Dashboard" at bounding box center [192, 12] width 46 height 9
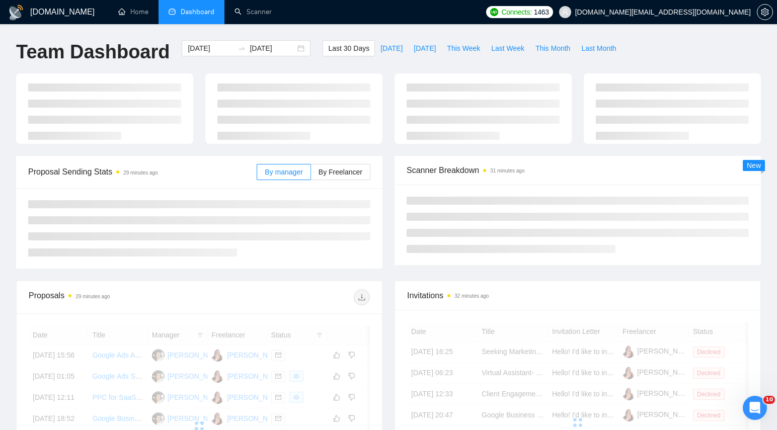
click at [196, 14] on span "Dashboard" at bounding box center [198, 12] width 34 height 9
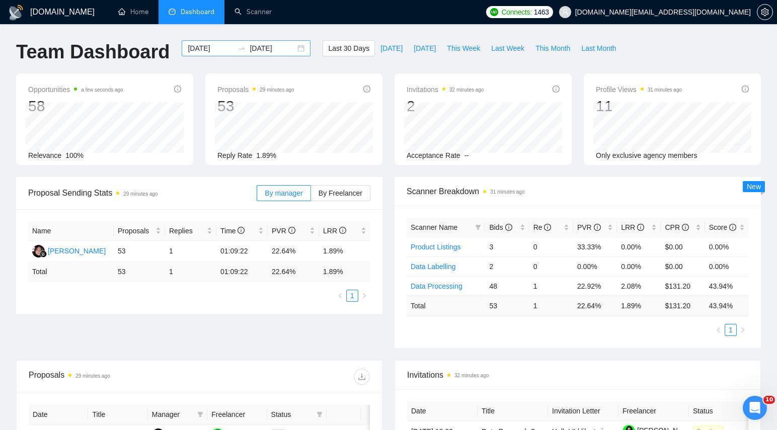
click at [294, 51] on div "2025-08-04 2025-09-03" at bounding box center [246, 48] width 129 height 16
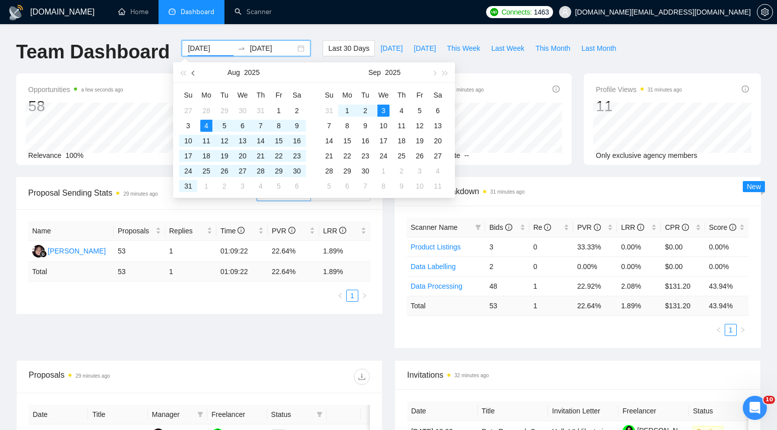
click at [193, 71] on span "button" at bounding box center [194, 72] width 5 height 5
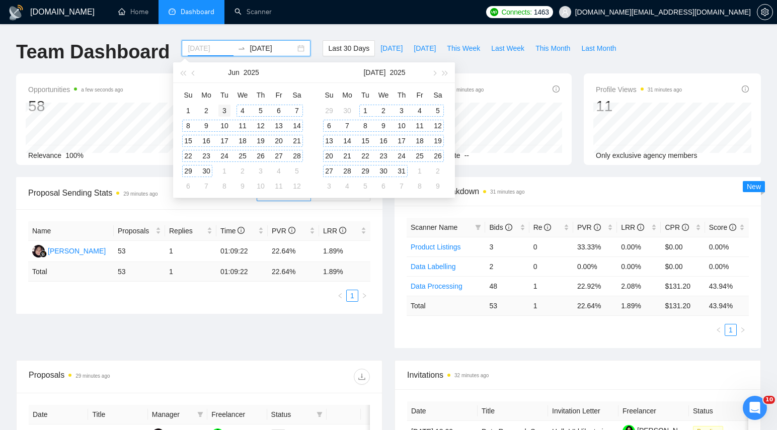
type input "[DATE]"
click at [222, 105] on div "3" at bounding box center [224, 111] width 12 height 12
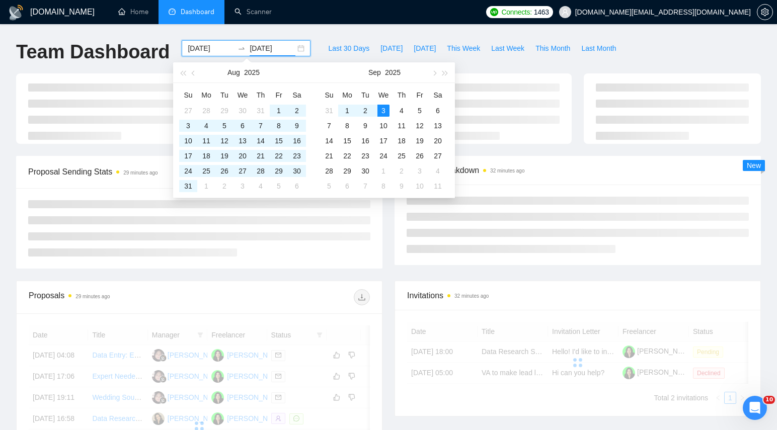
click at [415, 25] on div "GigRadar.io Home Dashboard Scanner Connects: 1463 olga.kokhan.work@gmail.com Te…" at bounding box center [388, 339] width 777 height 679
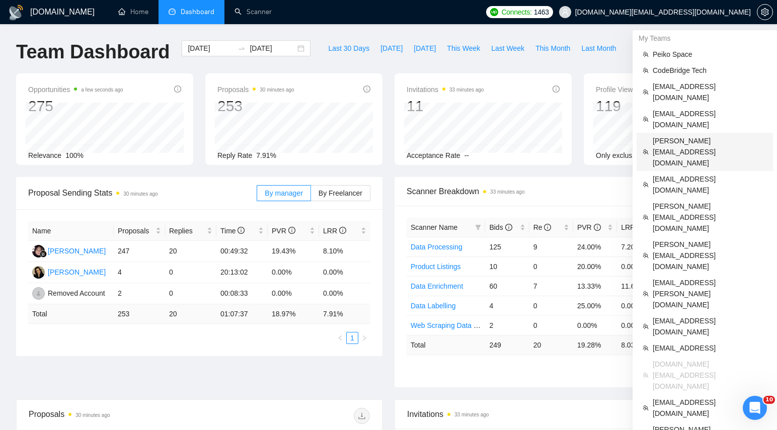
click at [675, 135] on span "[PERSON_NAME][EMAIL_ADDRESS][DOMAIN_NAME]" at bounding box center [710, 151] width 114 height 33
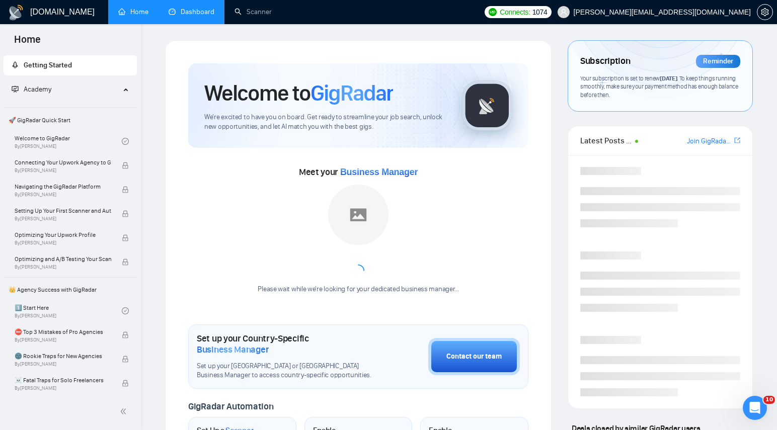
click at [202, 16] on link "Dashboard" at bounding box center [192, 12] width 46 height 9
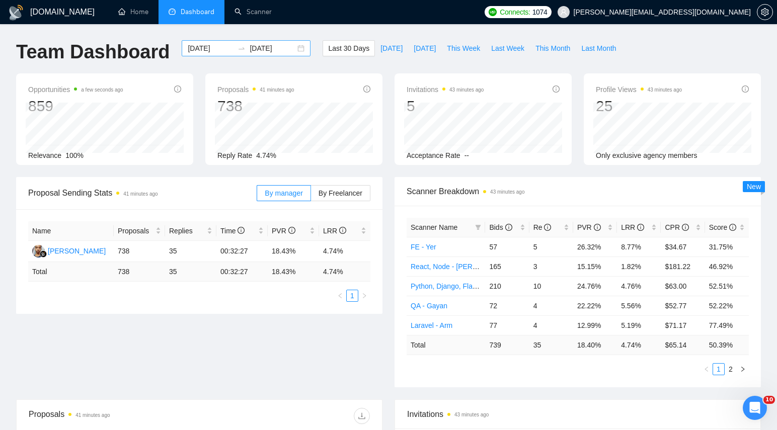
click at [291, 53] on div "2025-08-04 2025-09-03" at bounding box center [246, 48] width 129 height 16
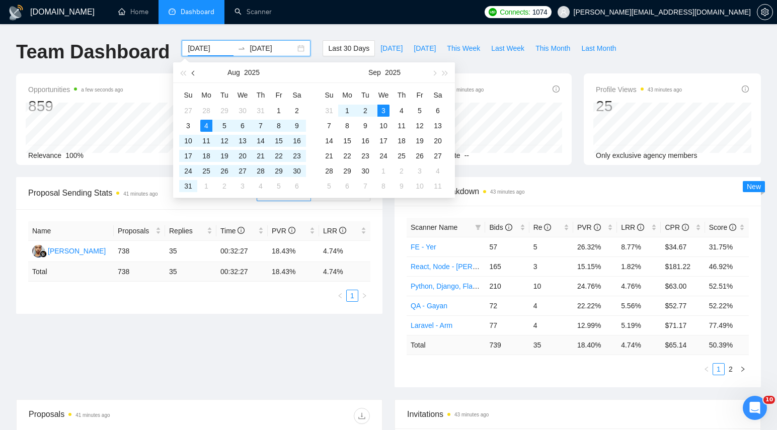
click at [193, 73] on span "button" at bounding box center [194, 72] width 5 height 5
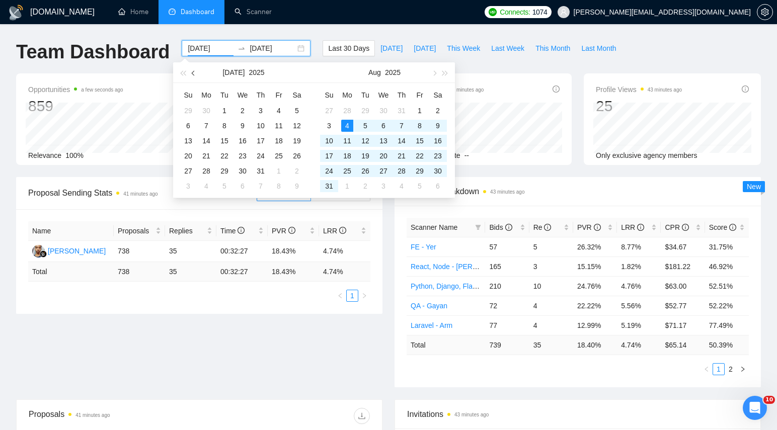
click at [193, 73] on span "button" at bounding box center [194, 72] width 5 height 5
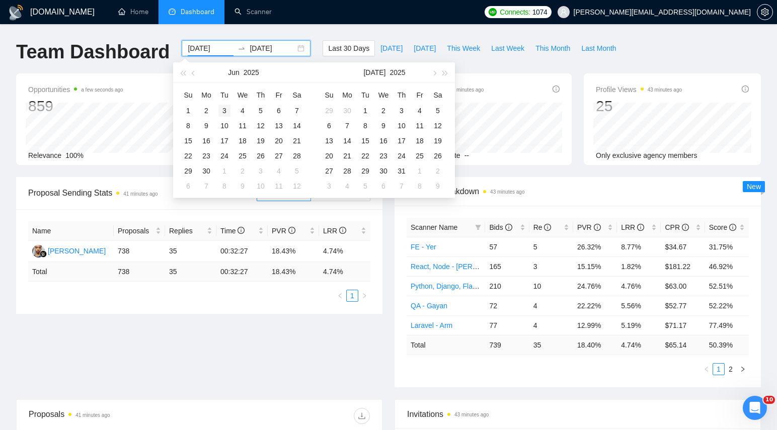
type input "[DATE]"
click at [225, 110] on div "3" at bounding box center [224, 111] width 12 height 12
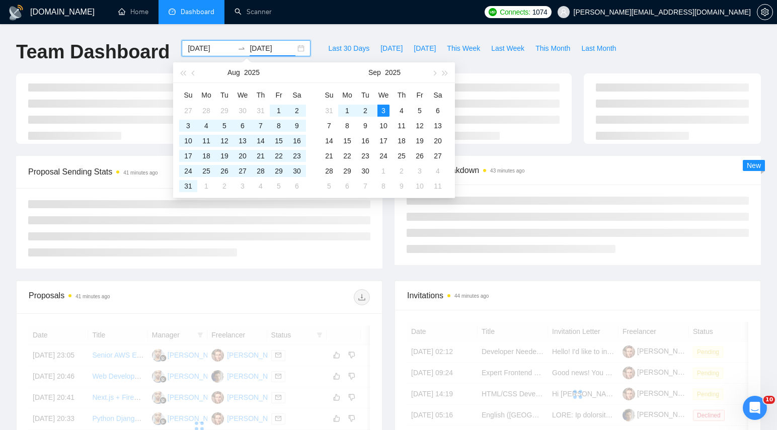
click at [446, 28] on div "GigRadar.io Home Dashboard Scanner Connects: 1074 karapet@stdevmail.com Team Da…" at bounding box center [388, 339] width 777 height 679
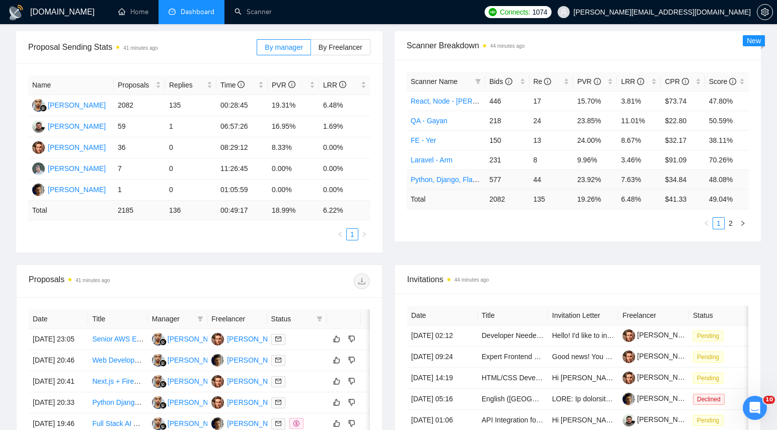
scroll to position [174, 0]
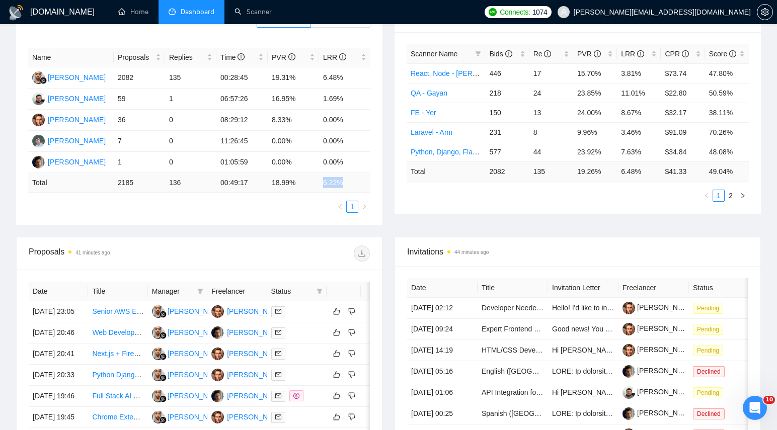
drag, startPoint x: 323, startPoint y: 183, endPoint x: 346, endPoint y: 183, distance: 22.6
click at [346, 183] on td "6.22 %" at bounding box center [344, 183] width 51 height 20
copy td "6.22 %"
drag, startPoint x: 710, startPoint y: 171, endPoint x: 734, endPoint y: 172, distance: 23.2
click at [734, 172] on td "49.04 %" at bounding box center [727, 172] width 44 height 20
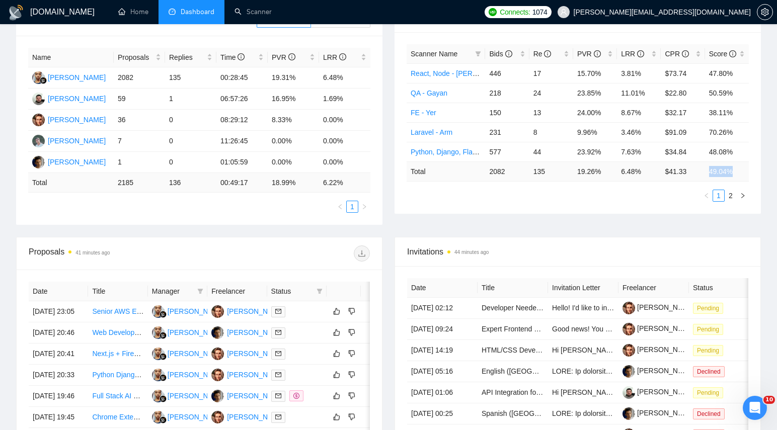
copy td "49.04 %"
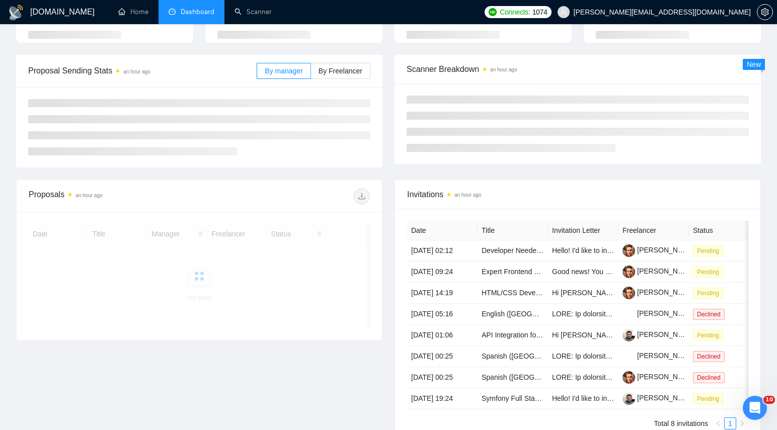
scroll to position [174, 0]
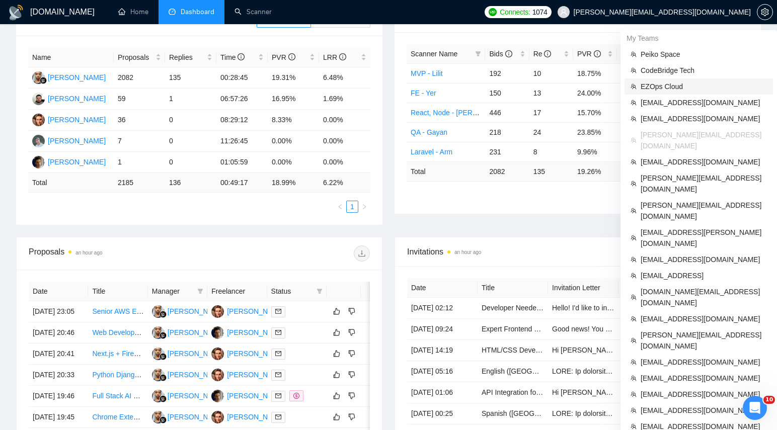
click at [671, 91] on span "EZOps Cloud" at bounding box center [704, 86] width 126 height 11
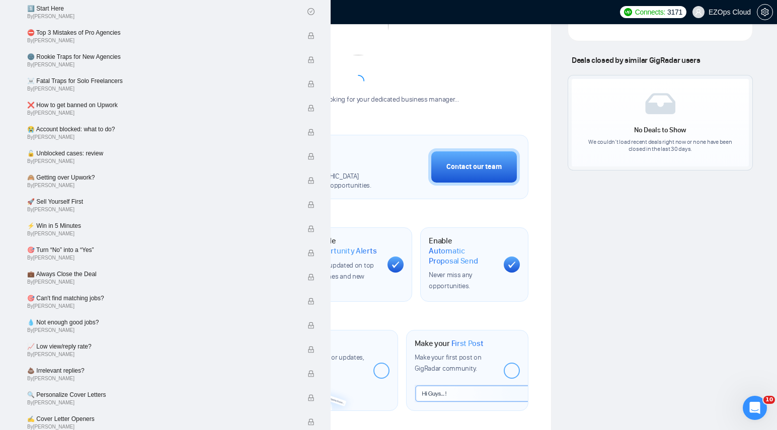
click at [194, 16] on link "Dashboard" at bounding box center [192, 12] width 46 height 9
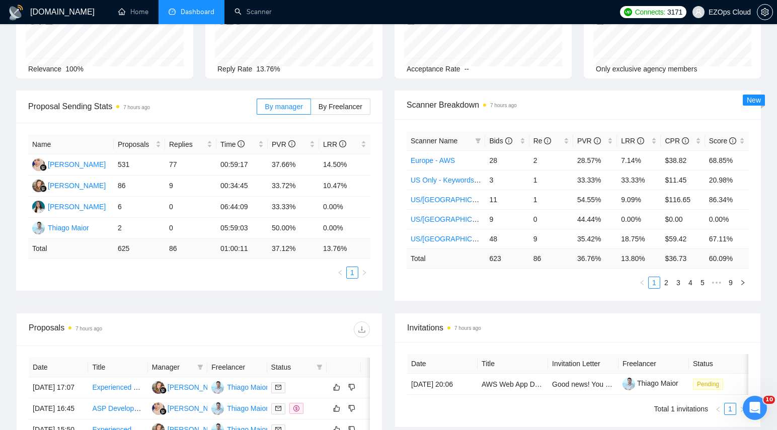
scroll to position [89, 0]
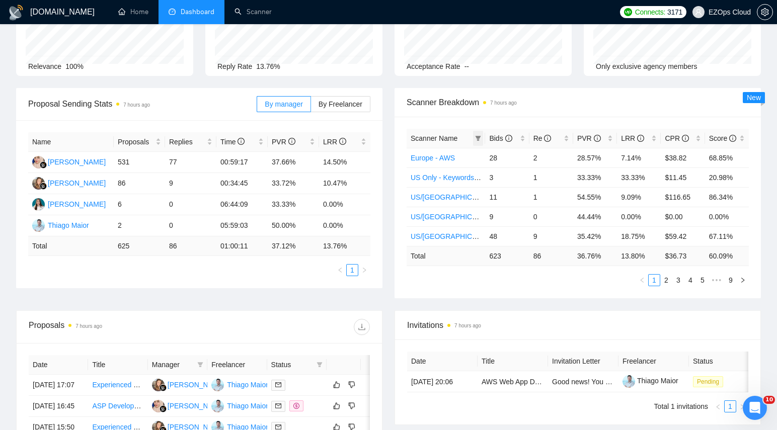
click at [477, 139] on icon "filter" at bounding box center [478, 138] width 6 height 6
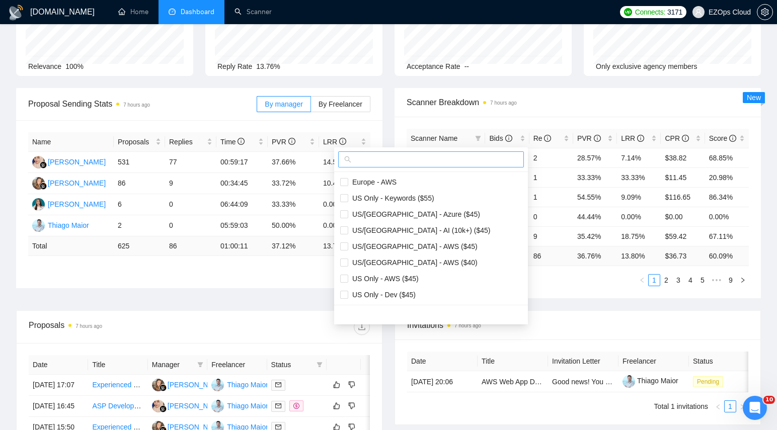
click at [382, 167] on span at bounding box center [431, 159] width 186 height 16
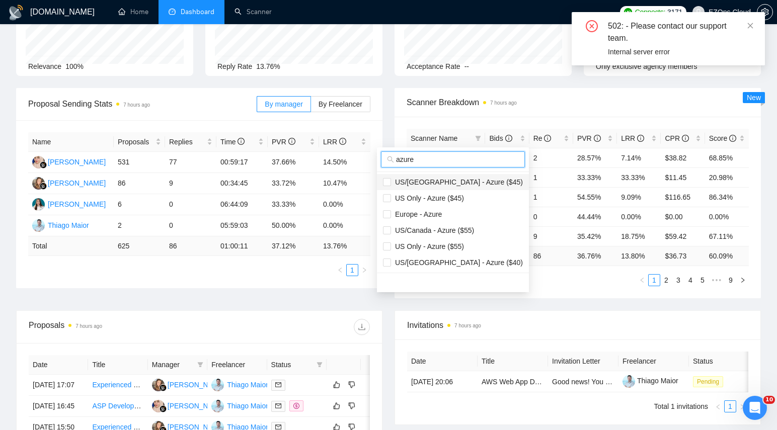
type input "azure"
click at [398, 180] on span "US/[GEOGRAPHIC_DATA] - Azure ($45)" at bounding box center [457, 182] width 132 height 8
checkbox input "true"
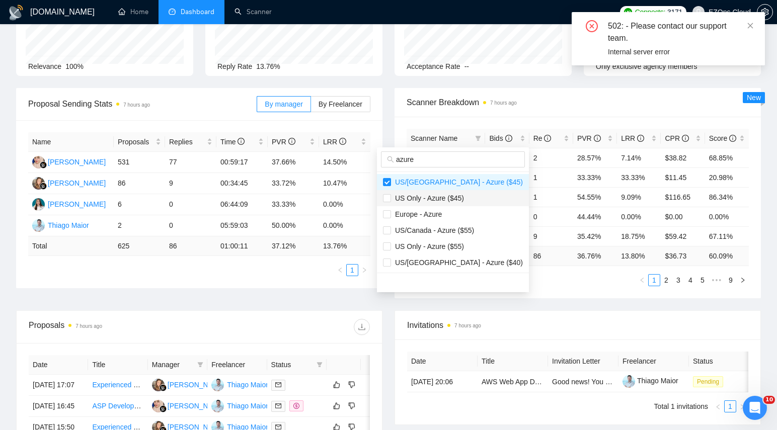
click at [401, 194] on span "US Only - Azure ($45)" at bounding box center [427, 198] width 73 height 8
checkbox input "true"
click at [403, 215] on span "Europe - Azure" at bounding box center [416, 214] width 51 height 8
checkbox input "true"
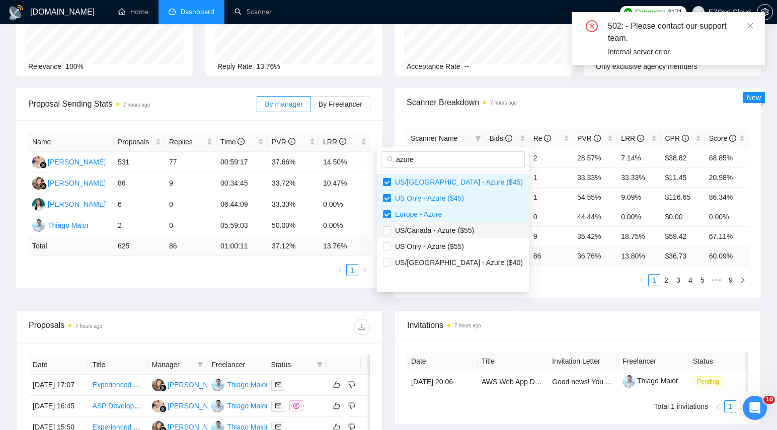
click at [403, 236] on li "US/Canada - Azure ($55)" at bounding box center [453, 230] width 152 height 16
checkbox input "true"
click at [411, 256] on li "US/[GEOGRAPHIC_DATA] - Azure ($40)" at bounding box center [453, 263] width 152 height 16
checkbox input "true"
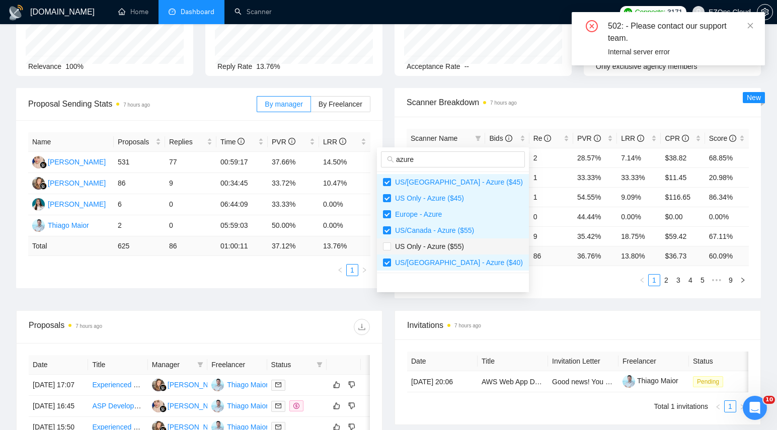
click at [405, 247] on span "US Only - Azure ($55)" at bounding box center [427, 247] width 73 height 8
checkbox input "true"
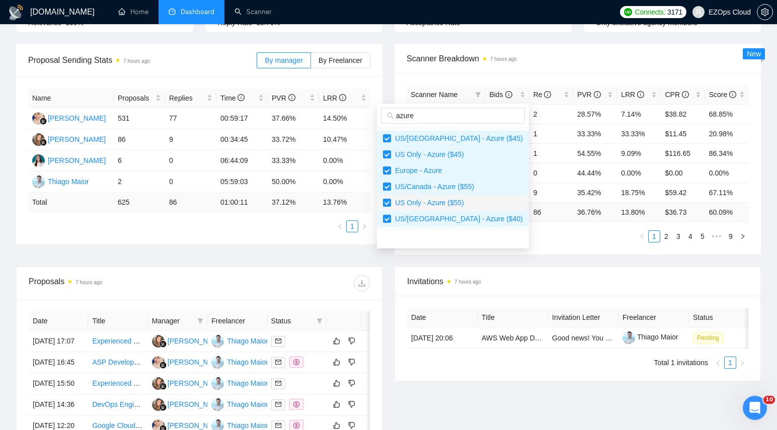
scroll to position [147, 0]
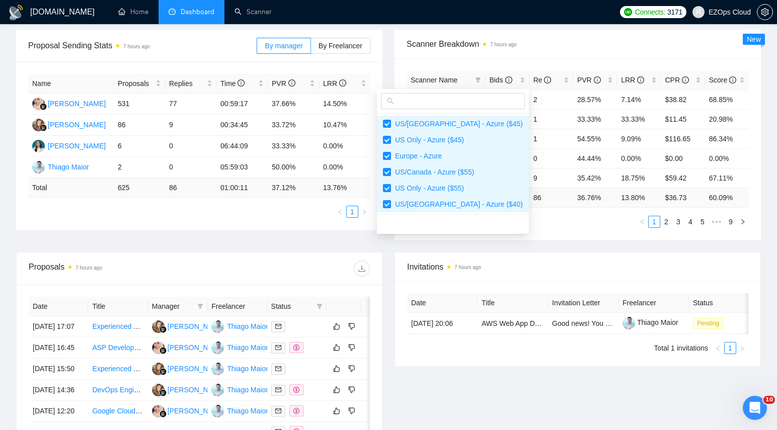
click at [544, 229] on div "Scanner Name Bids Re PVR LRR CPR Score Europe - AWS 28 2 28.57% 7.14% $38.82 68…" at bounding box center [577, 149] width 366 height 182
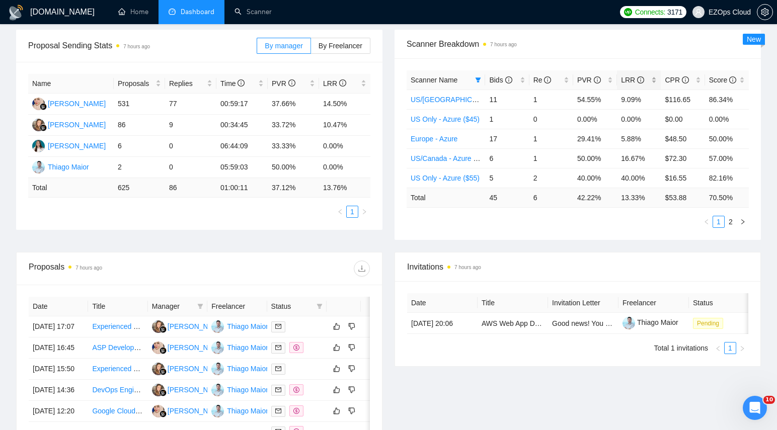
click at [654, 80] on div "LRR" at bounding box center [639, 79] width 36 height 11
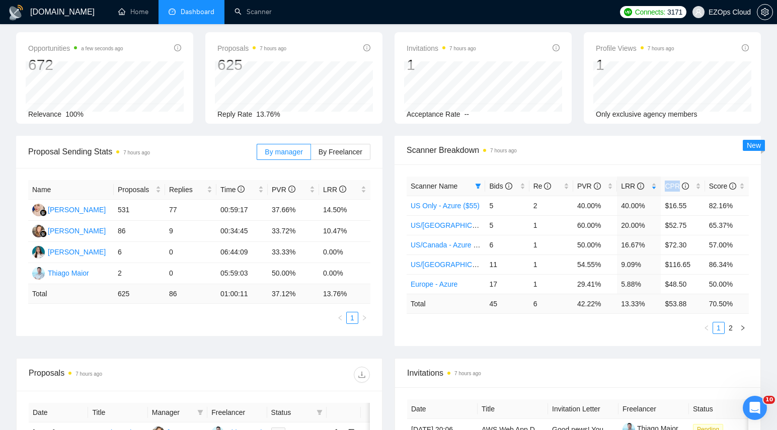
scroll to position [0, 0]
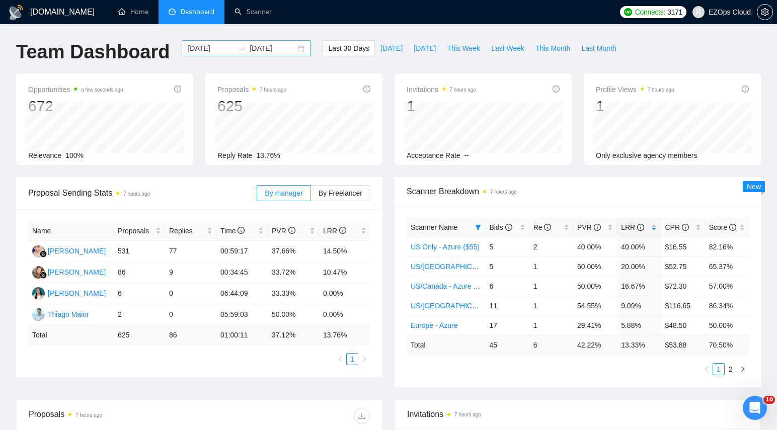
click at [294, 47] on div "[DATE] [DATE]" at bounding box center [246, 48] width 129 height 16
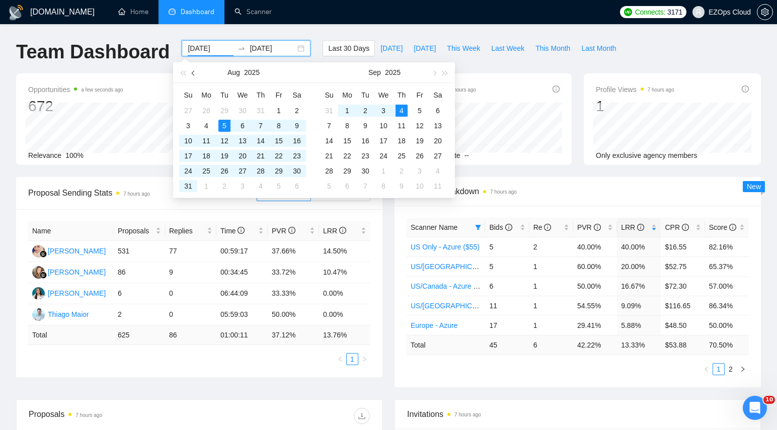
click at [191, 76] on button "button" at bounding box center [193, 72] width 11 height 20
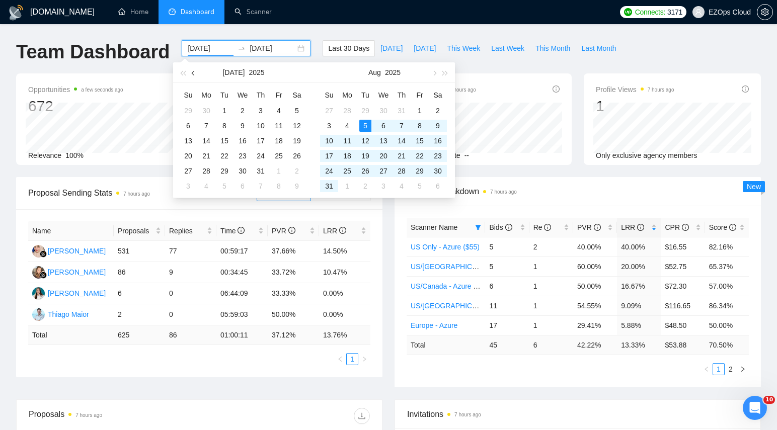
click at [191, 76] on button "button" at bounding box center [193, 72] width 11 height 20
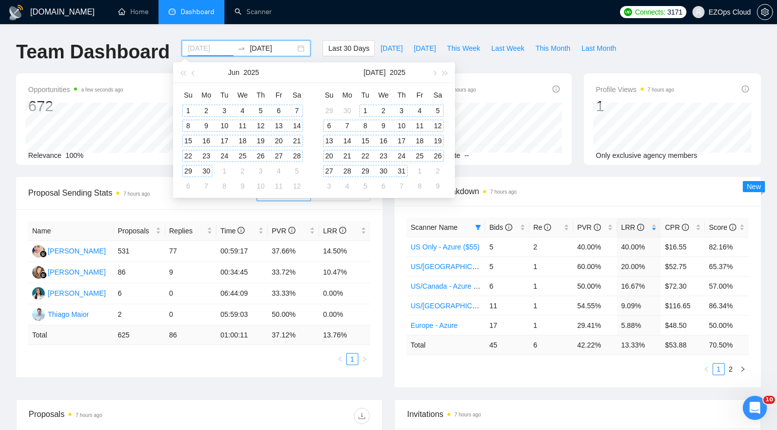
type input "[DATE]"
click at [187, 107] on div "1" at bounding box center [188, 111] width 12 height 12
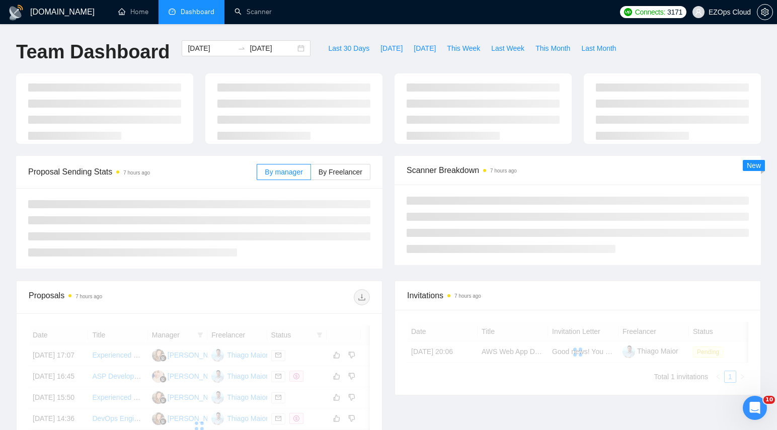
click at [474, 28] on div "[DOMAIN_NAME] Home Dashboard Scanner Connects: 3171 EZOps Cloud Team Dashboard …" at bounding box center [388, 346] width 777 height 692
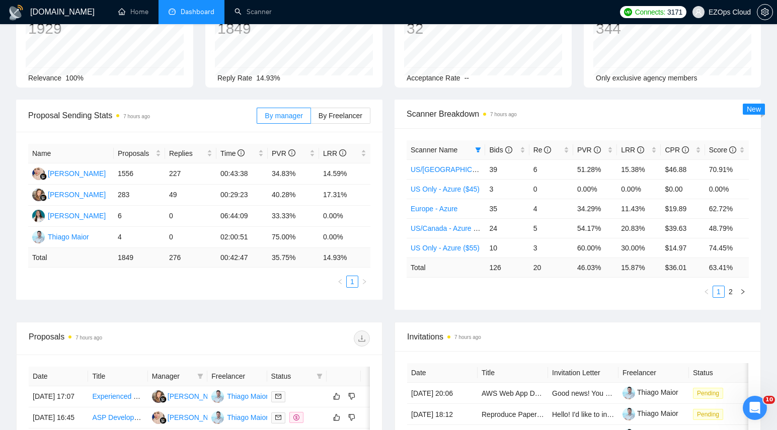
scroll to position [79, 0]
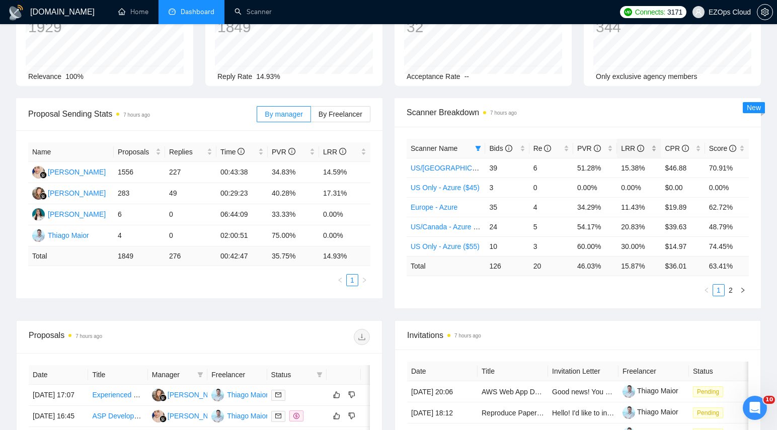
click at [654, 145] on div "LRR" at bounding box center [639, 148] width 36 height 11
click at [771, 28] on div "[DOMAIN_NAME] Home Dashboard Scanner Connects: 3171 EZOps Cloud Team Dashboard …" at bounding box center [388, 326] width 777 height 811
click at [768, 11] on icon "setting" at bounding box center [765, 12] width 8 height 8
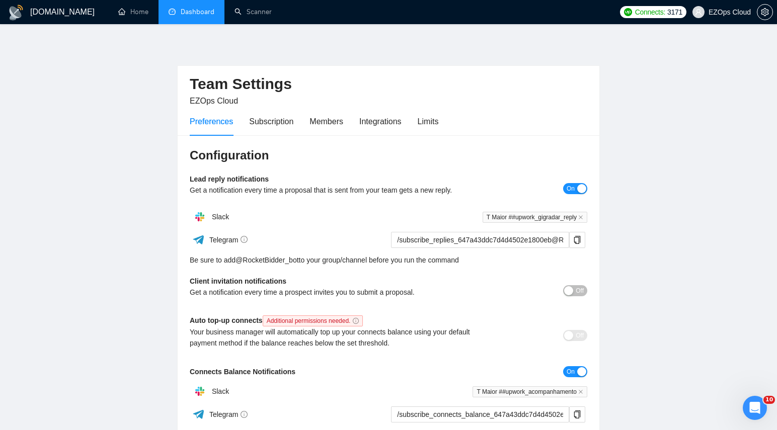
click at [347, 124] on div "Preferences Subscription Members Integrations Limits" at bounding box center [314, 121] width 249 height 29
click at [194, 16] on link "Dashboard" at bounding box center [192, 12] width 46 height 9
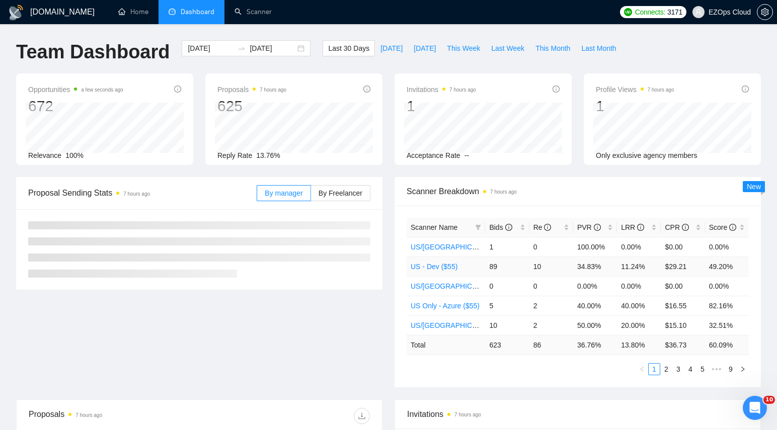
scroll to position [115, 0]
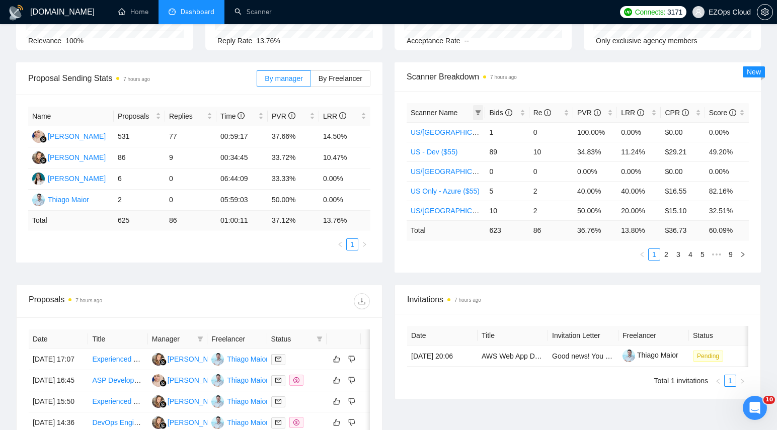
click at [476, 113] on icon "filter" at bounding box center [478, 113] width 6 height 6
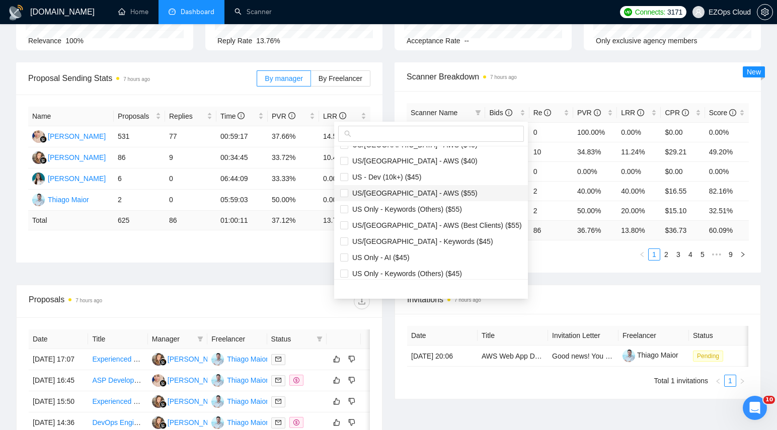
scroll to position [580, 0]
click at [761, 15] on icon "setting" at bounding box center [765, 12] width 8 height 8
click at [768, 15] on icon "setting" at bounding box center [765, 12] width 8 height 8
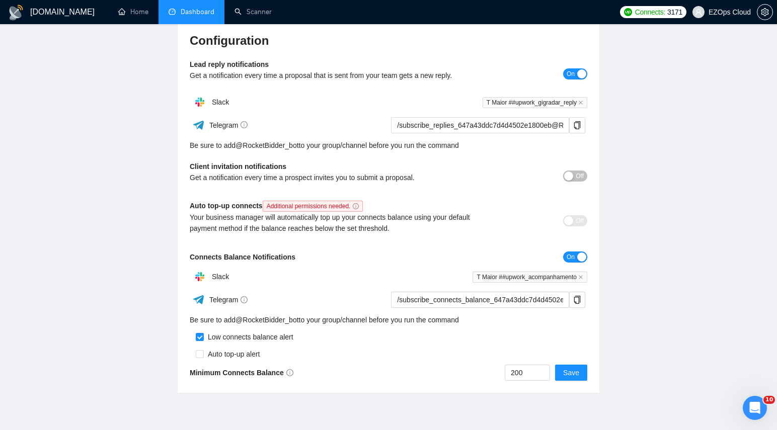
click at [195, 15] on link "Dashboard" at bounding box center [192, 12] width 46 height 9
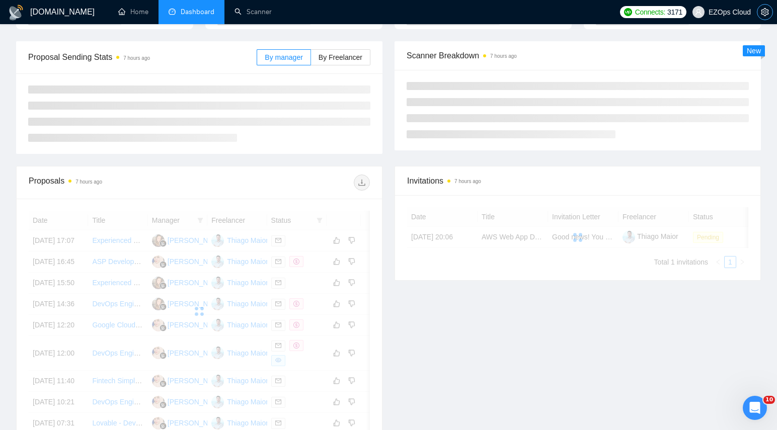
click at [765, 13] on icon "setting" at bounding box center [765, 12] width 8 height 8
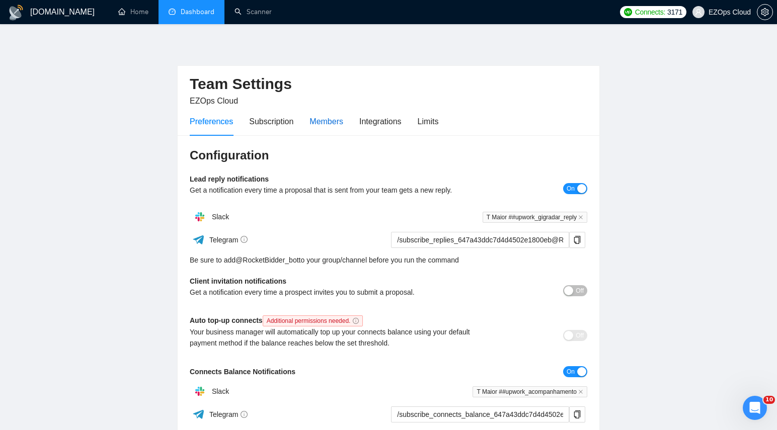
click at [329, 124] on div "Members" at bounding box center [326, 121] width 34 height 13
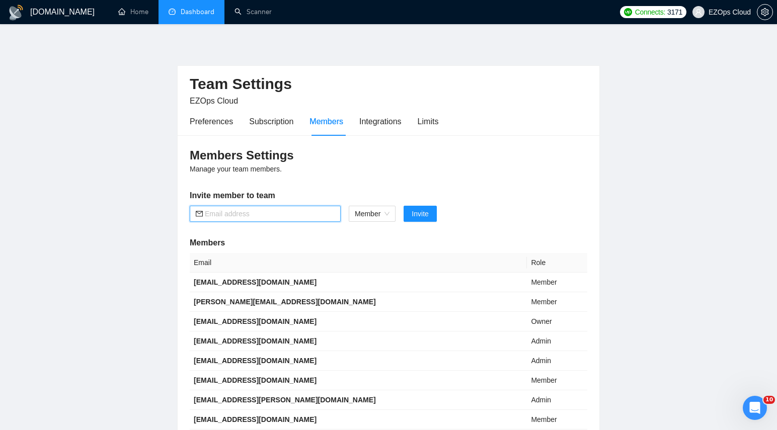
click at [288, 208] on input "text" at bounding box center [270, 213] width 130 height 11
paste input "[EMAIL_ADDRESS][DOMAIN_NAME]"
type input "[EMAIL_ADDRESS][DOMAIN_NAME]"
click at [427, 212] on span "Invite" at bounding box center [420, 213] width 17 height 11
